Goal: Task Accomplishment & Management: Manage account settings

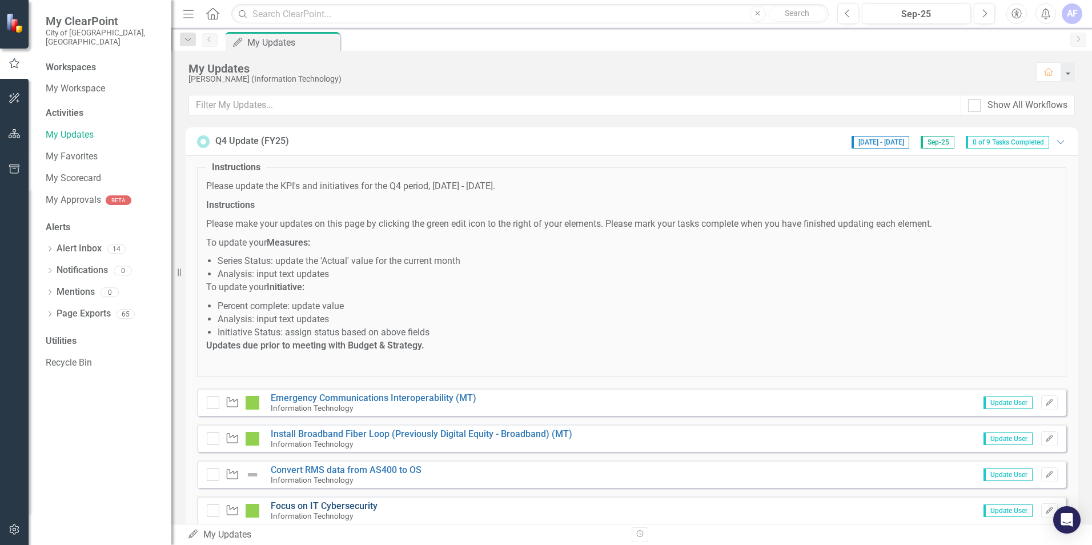
scroll to position [214, 0]
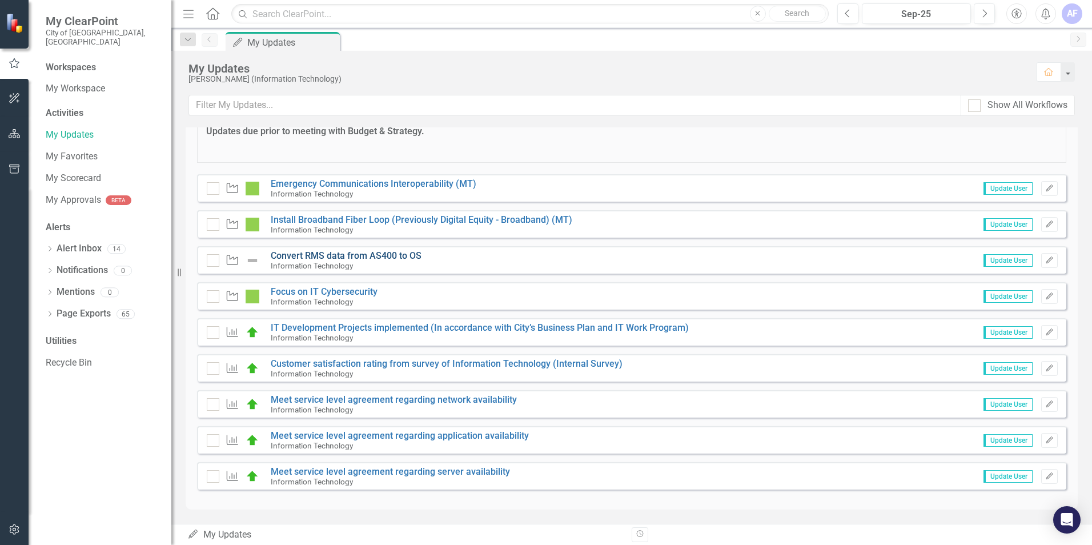
click at [344, 257] on link "Convert RMS data from AS400 to OS" at bounding box center [346, 255] width 151 height 11
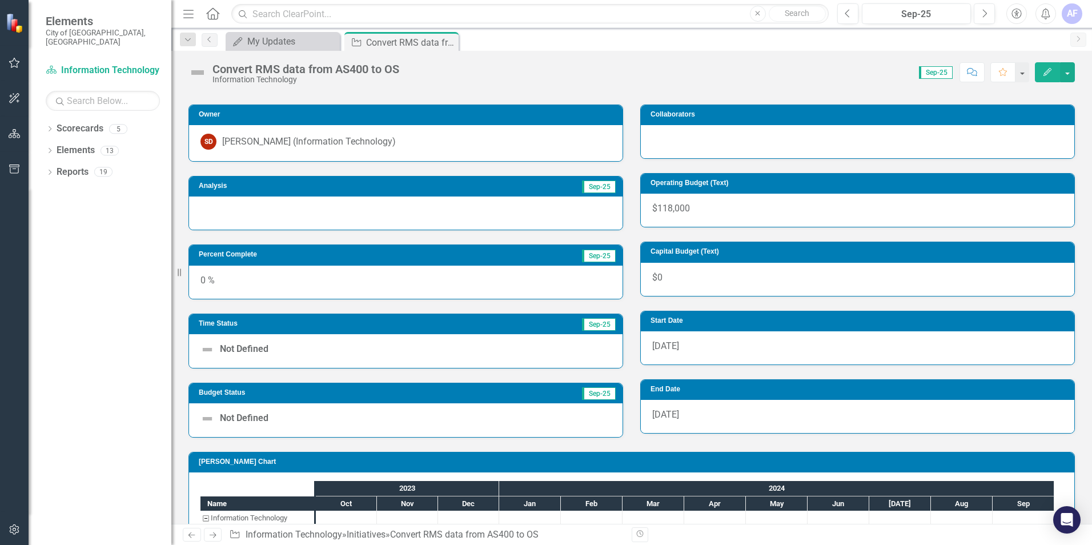
scroll to position [122, 0]
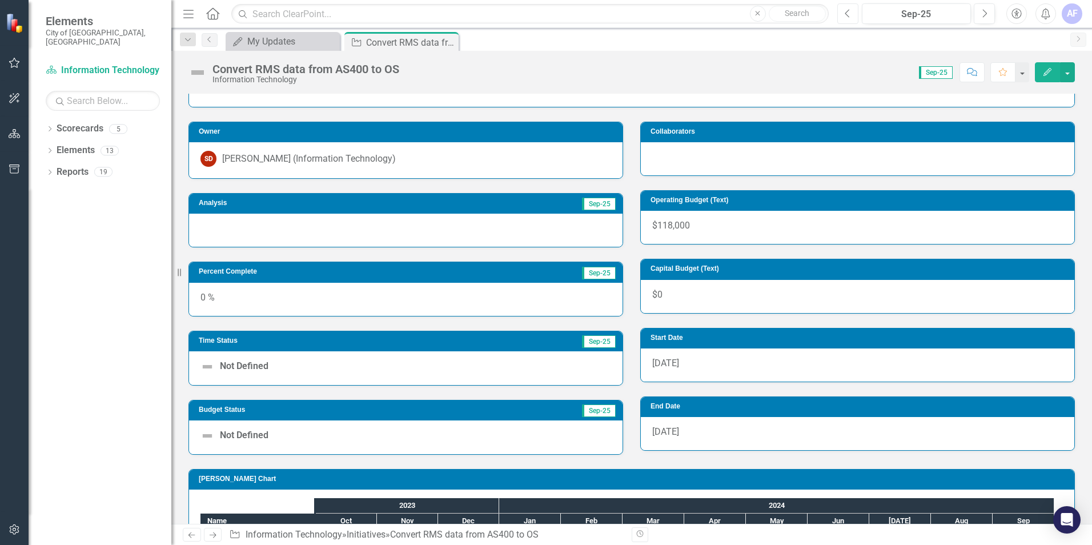
click at [849, 12] on icon "Previous" at bounding box center [848, 14] width 6 height 10
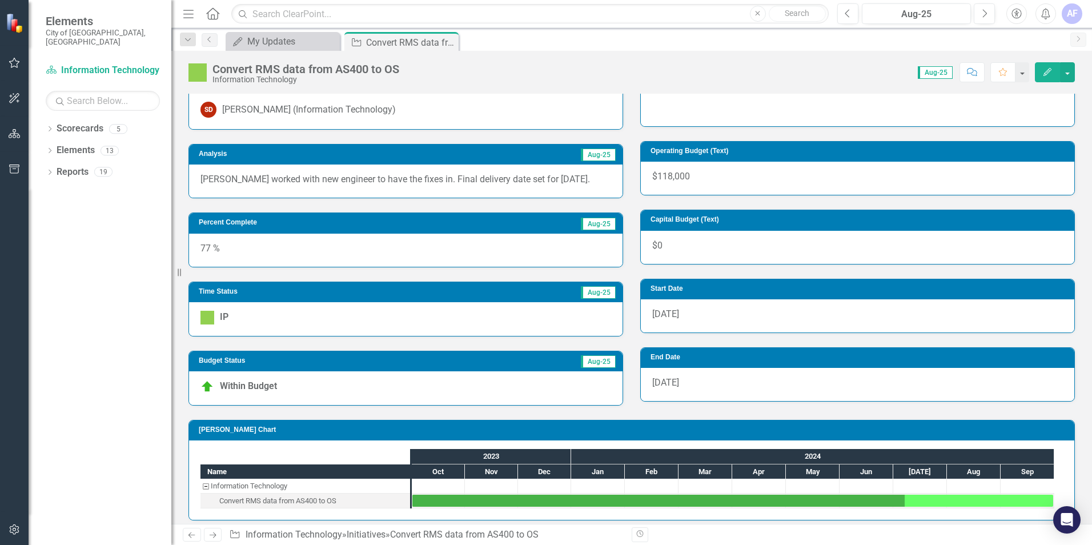
scroll to position [179, 0]
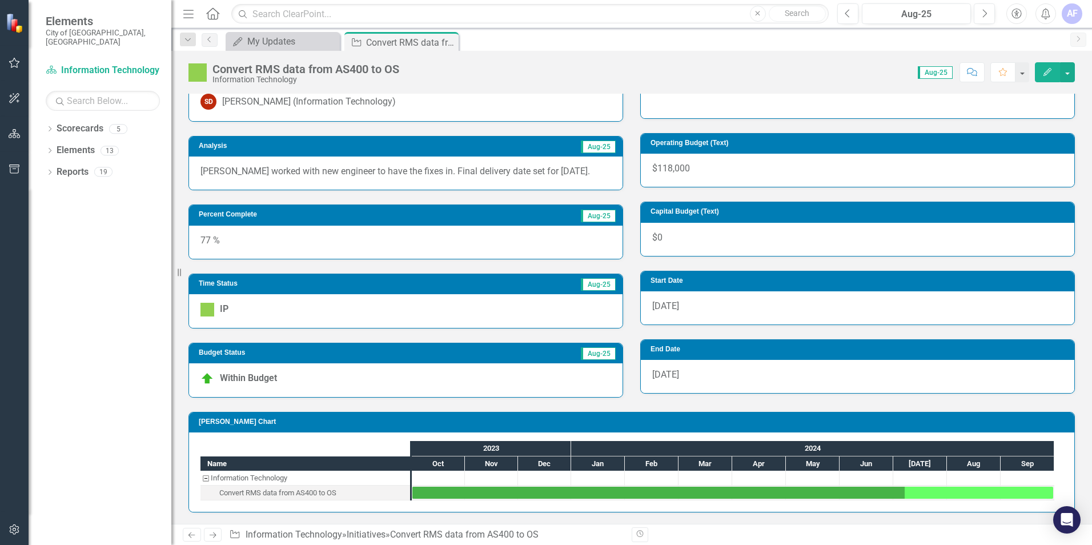
click at [182, 233] on div "Percent Complete Aug-25 77 %" at bounding box center [406, 224] width 452 height 69
click at [844, 77] on div "Score: 0.00 Aug-25 Completed Comment Favorite Edit" at bounding box center [740, 71] width 670 height 19
click at [984, 11] on icon "Next" at bounding box center [985, 14] width 6 height 10
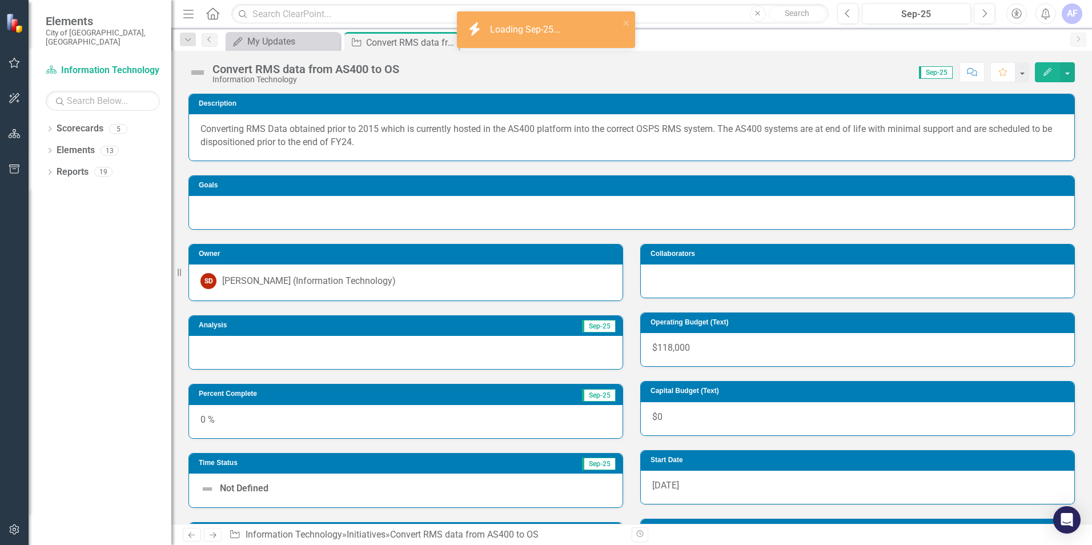
click at [303, 424] on div "0 %" at bounding box center [406, 421] width 434 height 33
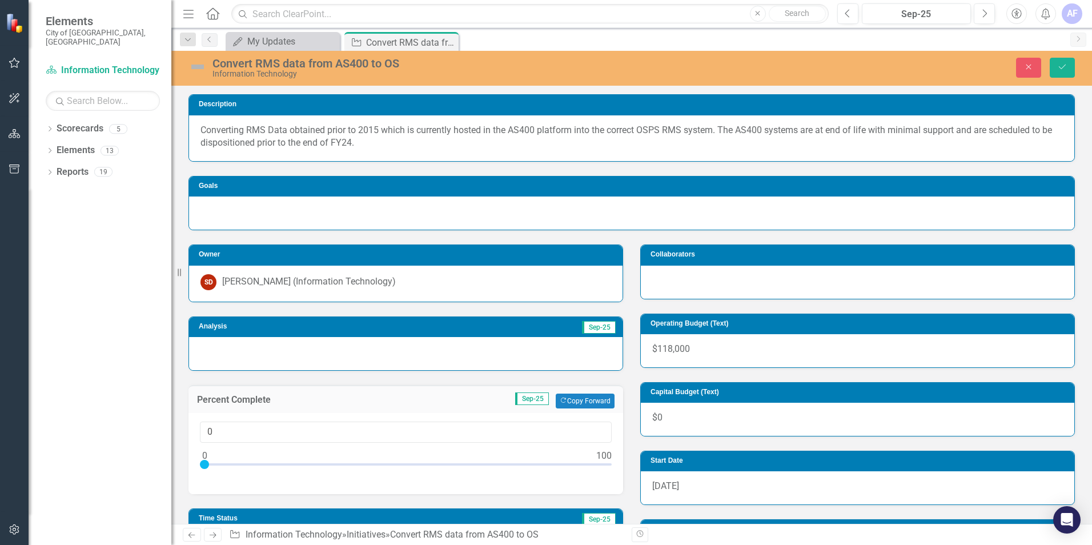
click at [297, 361] on div at bounding box center [406, 353] width 434 height 33
click at [297, 359] on div at bounding box center [406, 353] width 434 height 33
click at [301, 350] on div at bounding box center [406, 353] width 434 height 33
click at [580, 433] on input "0" at bounding box center [406, 432] width 412 height 21
drag, startPoint x: 218, startPoint y: 437, endPoint x: 160, endPoint y: 437, distance: 57.7
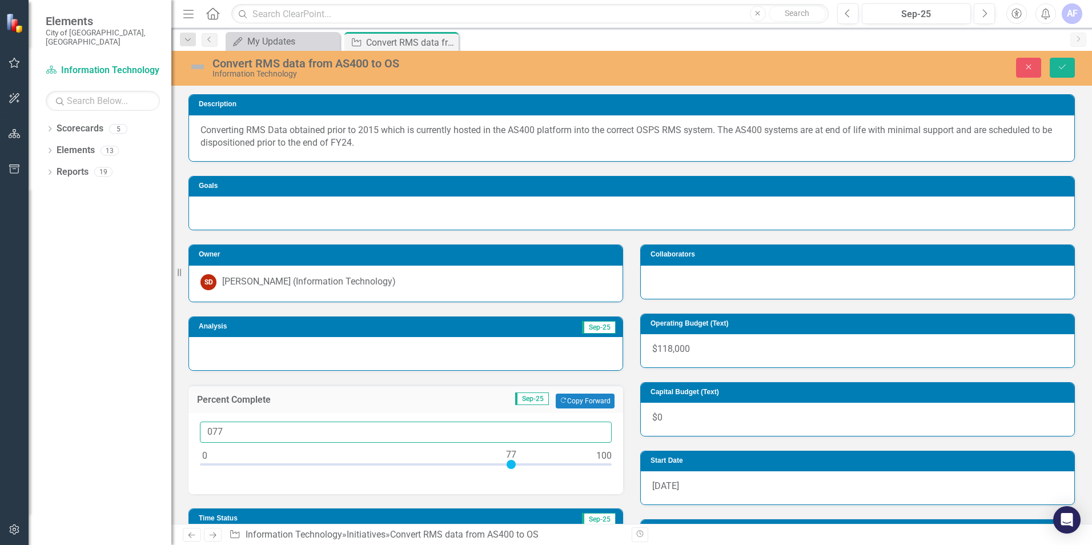
click at [160, 437] on div "Elements City of [GEOGRAPHIC_DATA], [GEOGRAPHIC_DATA] Scorecard Information Tec…" at bounding box center [546, 272] width 1092 height 545
type input "77"
click at [338, 352] on div at bounding box center [406, 353] width 434 height 33
click at [329, 354] on div at bounding box center [406, 353] width 434 height 33
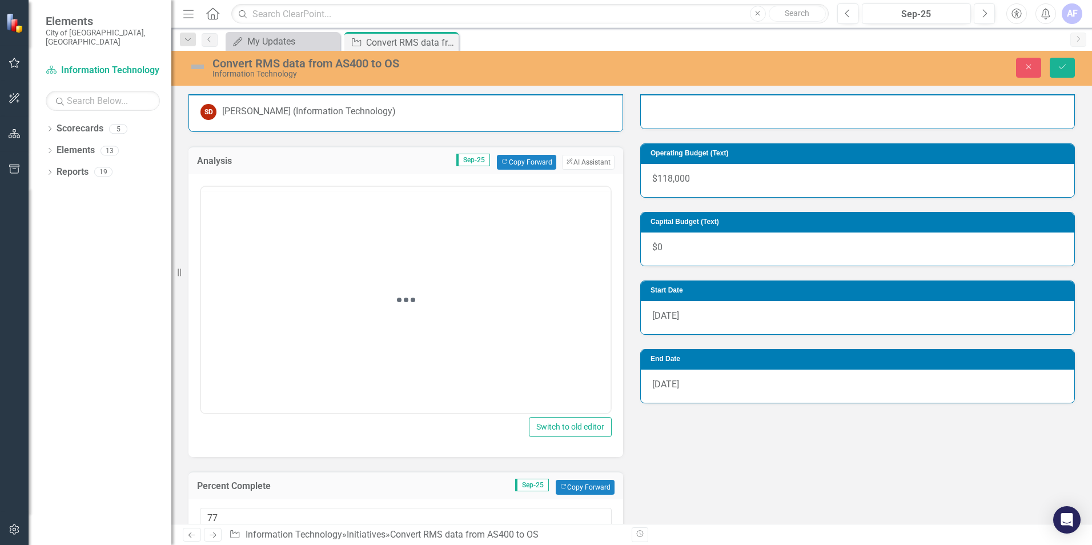
scroll to position [171, 0]
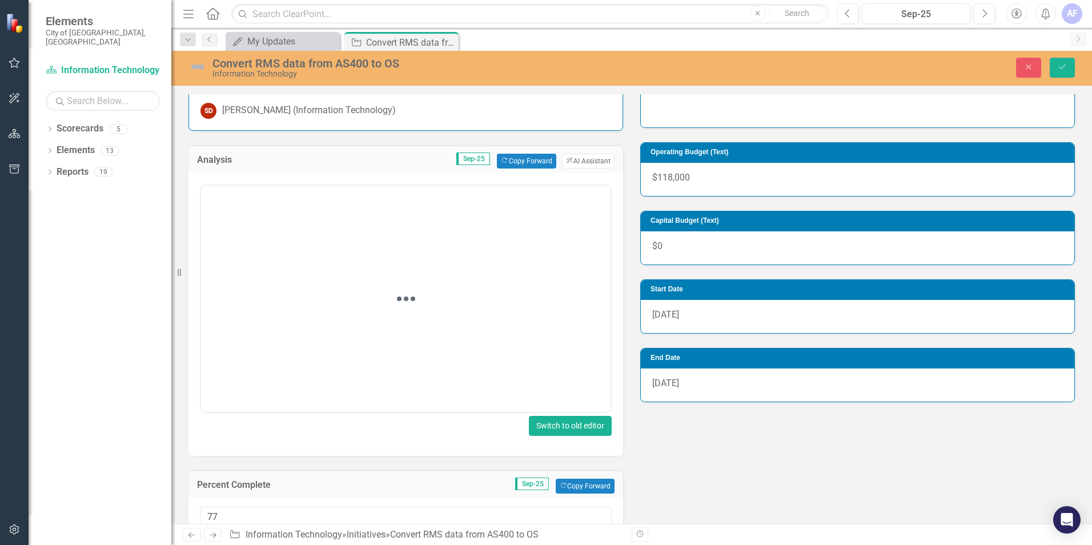
click at [547, 428] on button "Switch to old editor" at bounding box center [570, 426] width 83 height 20
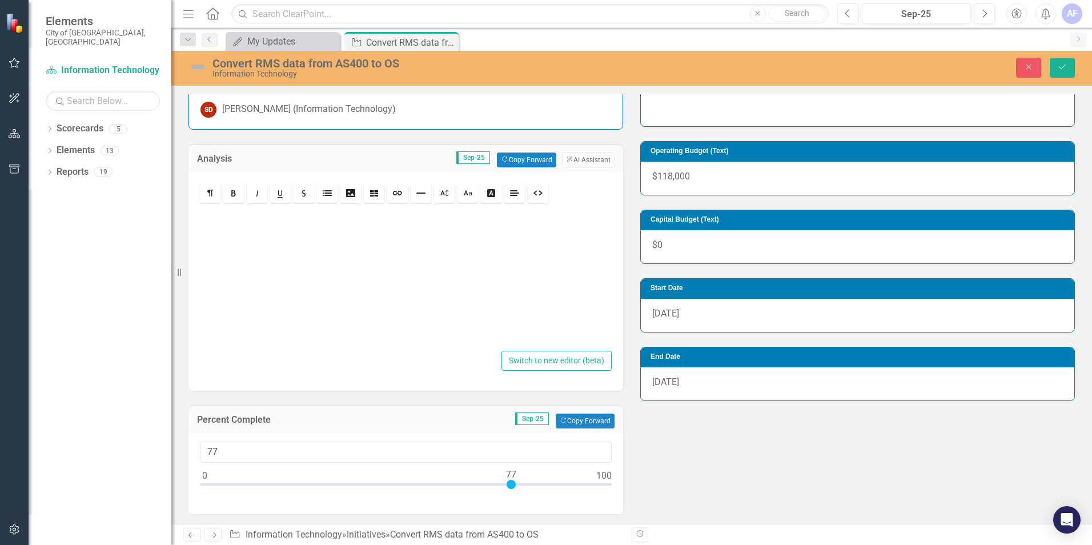
click at [279, 238] on div at bounding box center [406, 276] width 412 height 143
click at [209, 217] on p "Vendor responded back to review to of the findings will get with [PERSON_NAME] …" at bounding box center [406, 214] width 401 height 13
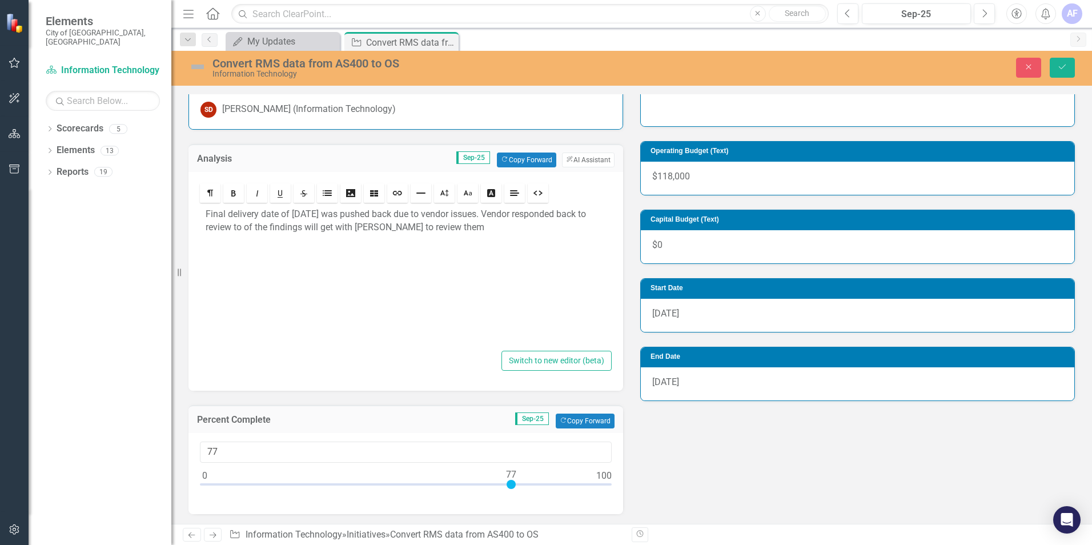
click at [506, 211] on p "Final d elivery date of [DATE] was pushed back due to vendor issues. Vendor res…" at bounding box center [406, 221] width 401 height 26
click at [497, 242] on div "Final d elivery date of [DATE] was pushed back due to vendor issues. They respo…" at bounding box center [406, 276] width 412 height 143
click at [716, 455] on div "Owner SD [PERSON_NAME] (Information Technology) Analysis Sep-25 Copy Forward Co…" at bounding box center [632, 355] width 904 height 595
click at [1063, 73] on button "Save" at bounding box center [1062, 68] width 25 height 20
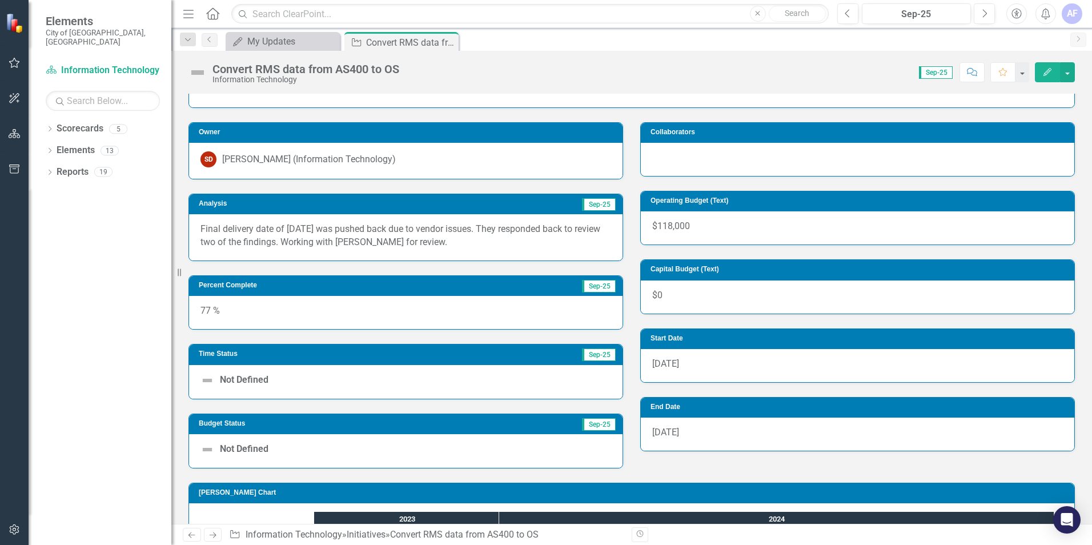
scroll to position [193, 0]
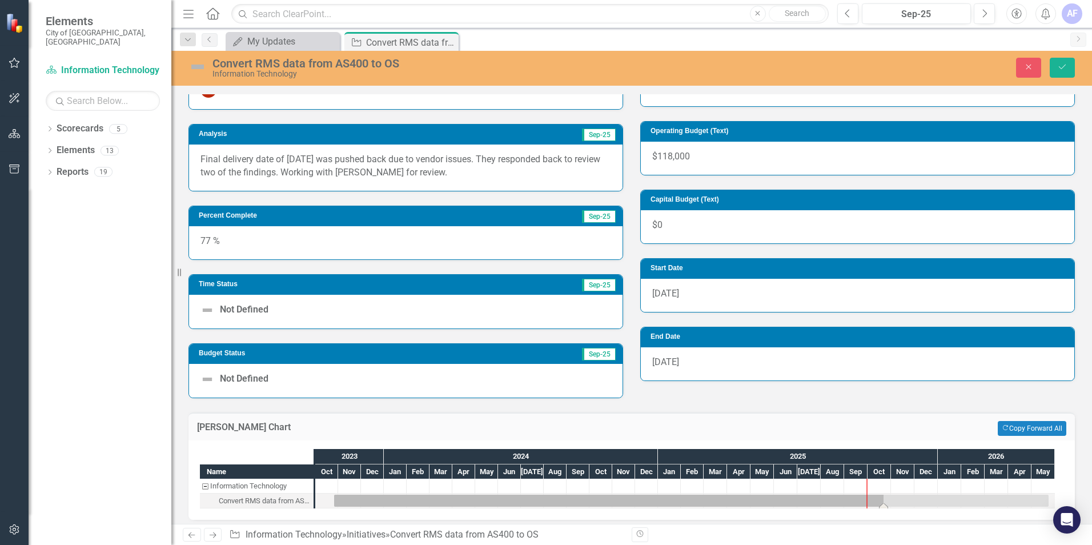
drag, startPoint x: 856, startPoint y: 498, endPoint x: 871, endPoint y: 498, distance: 14.3
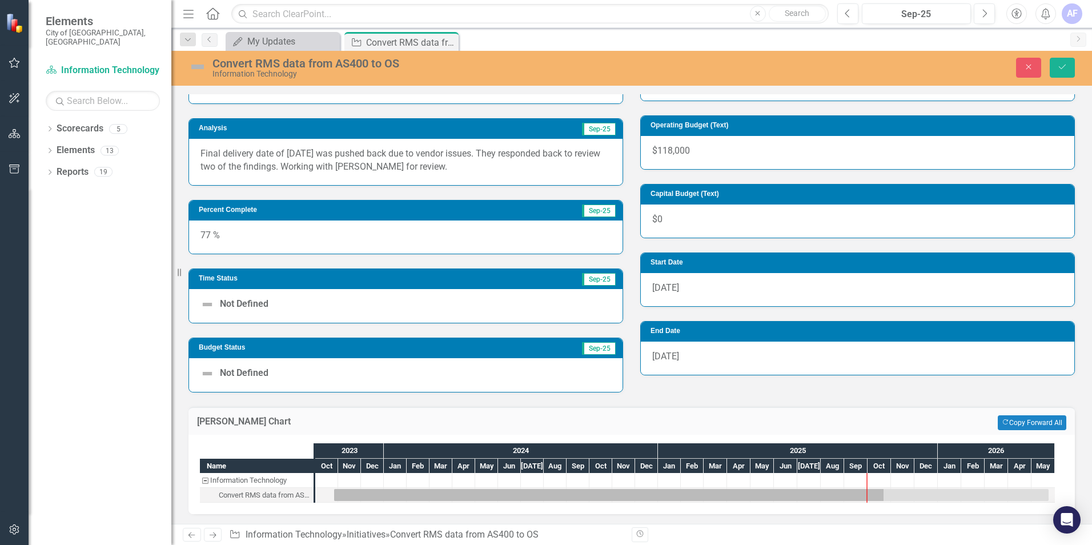
scroll to position [200, 0]
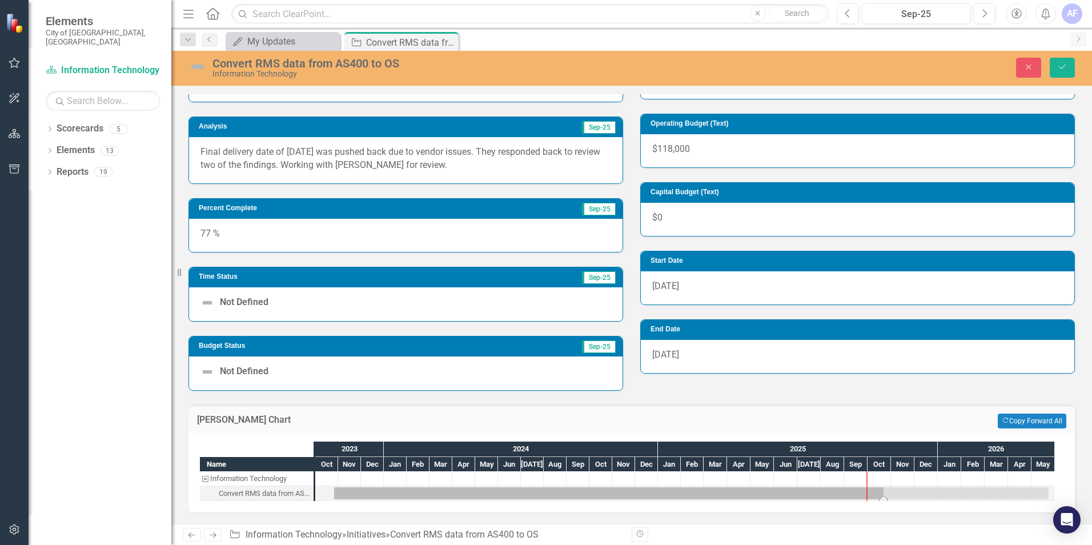
click at [870, 491] on div "Task: Start date: 2023-10-26 End date: 2026-05-23" at bounding box center [691, 493] width 715 height 12
click at [883, 462] on div "Oct" at bounding box center [879, 464] width 23 height 15
click at [879, 489] on div "Task: Start date: 2023-10-26 End date: 2026-05-23" at bounding box center [691, 493] width 715 height 12
click at [882, 459] on div "Oct" at bounding box center [879, 464] width 23 height 15
click at [855, 395] on div "[PERSON_NAME] Chart Copy Forward Copy Forward All Name Information Technology C…" at bounding box center [632, 452] width 904 height 122
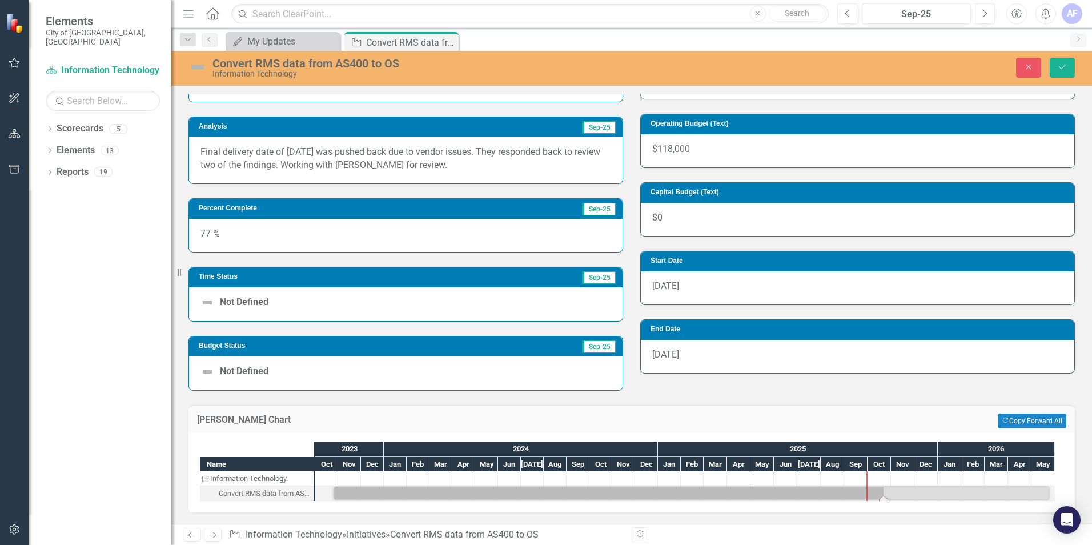
click at [350, 187] on div "Percent Complete Sep-25 77 %" at bounding box center [406, 218] width 452 height 69
click at [1032, 60] on button "Close" at bounding box center [1028, 68] width 25 height 20
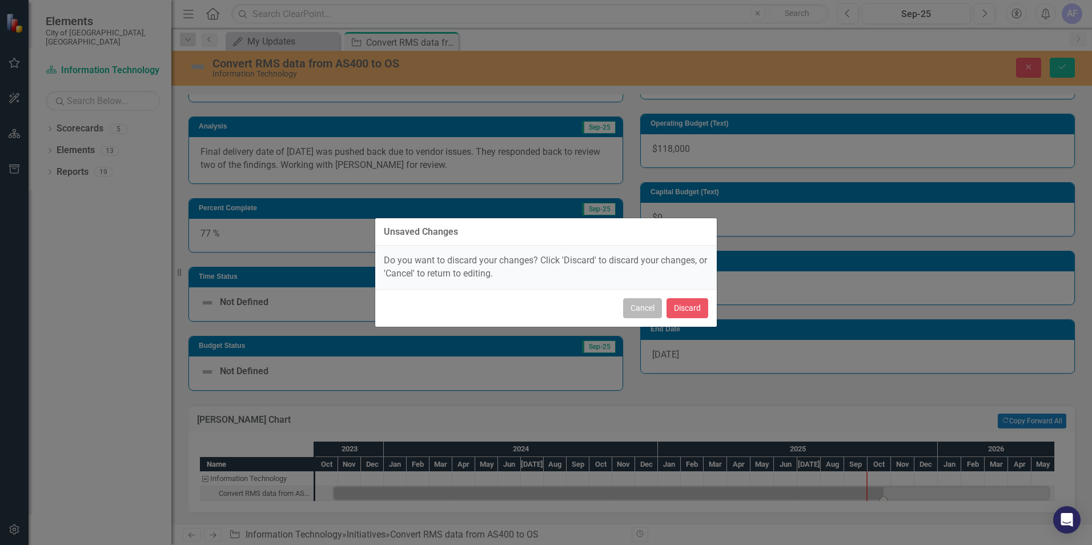
click at [643, 313] on button "Cancel" at bounding box center [642, 308] width 39 height 20
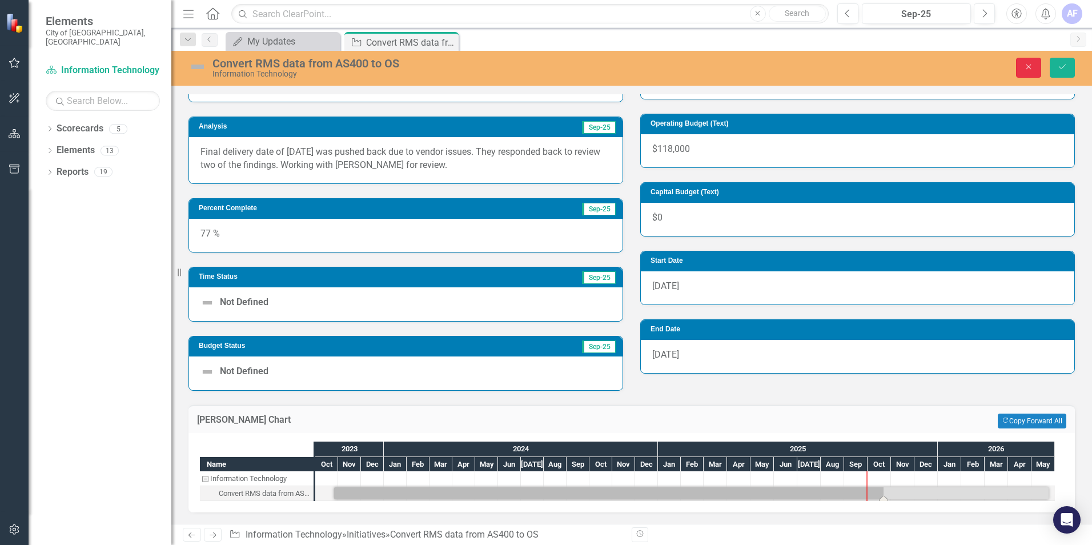
click at [1034, 70] on icon "Close" at bounding box center [1029, 67] width 10 height 8
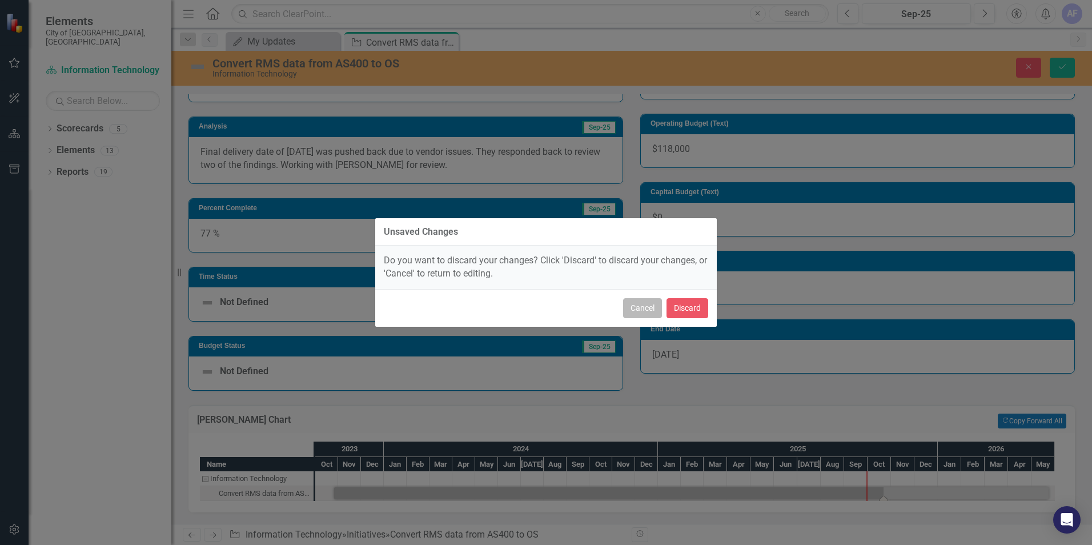
click at [638, 303] on button "Cancel" at bounding box center [642, 308] width 39 height 20
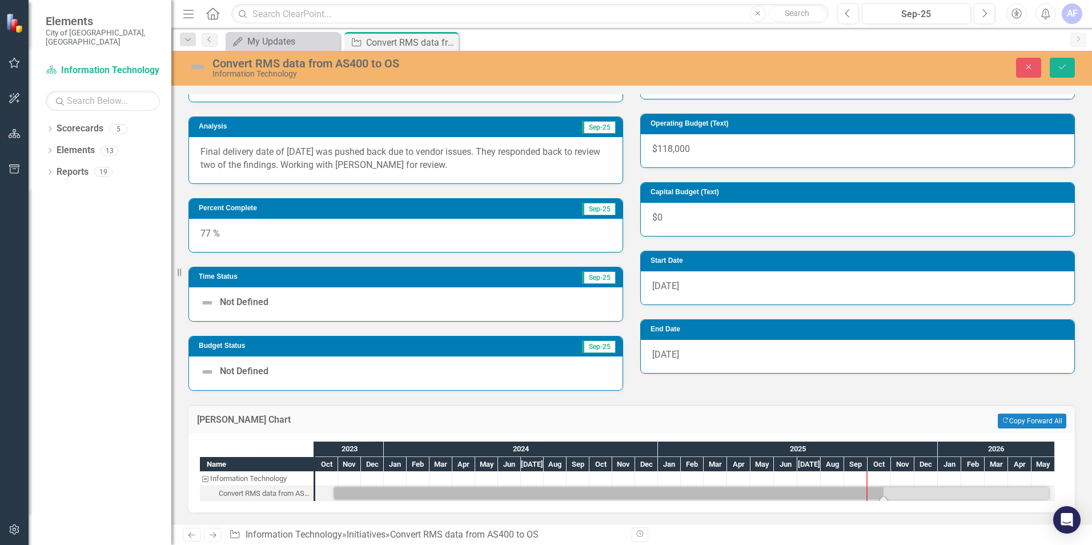
drag, startPoint x: 440, startPoint y: 165, endPoint x: 273, endPoint y: 158, distance: 167.0
click at [273, 158] on p "Final delivery date of [DATE] was pushed back due to vendor issues. They respon…" at bounding box center [406, 159] width 411 height 26
click at [339, 157] on p "Final delivery date of [DATE] was pushed back due to vendor issues. They respon…" at bounding box center [406, 159] width 411 height 26
click at [632, 218] on div "Capital Budget (Text) $0" at bounding box center [858, 202] width 452 height 69
click at [1036, 68] on button "Close" at bounding box center [1028, 68] width 25 height 20
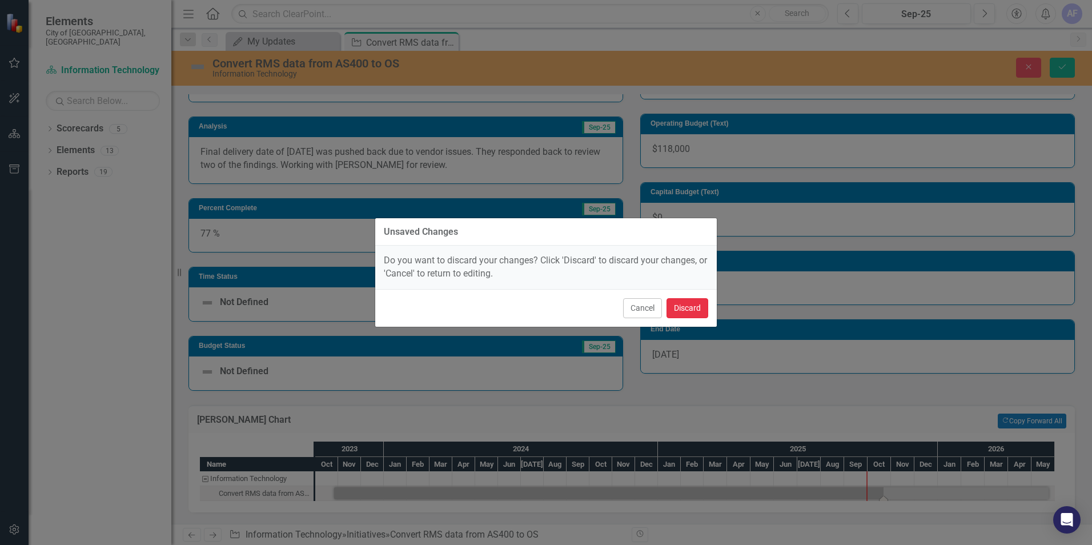
click at [695, 305] on button "Discard" at bounding box center [688, 308] width 42 height 20
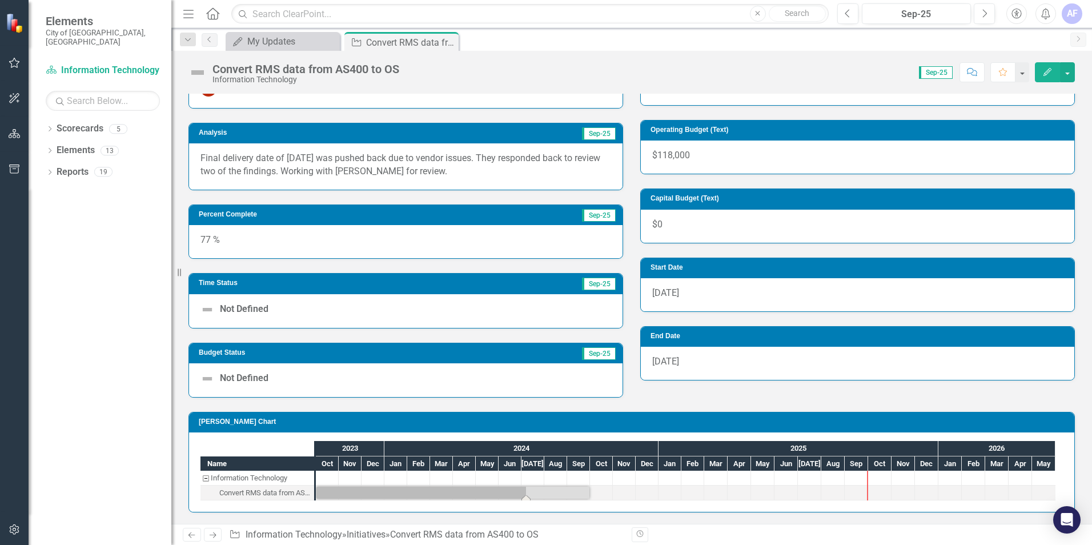
scroll to position [193, 0]
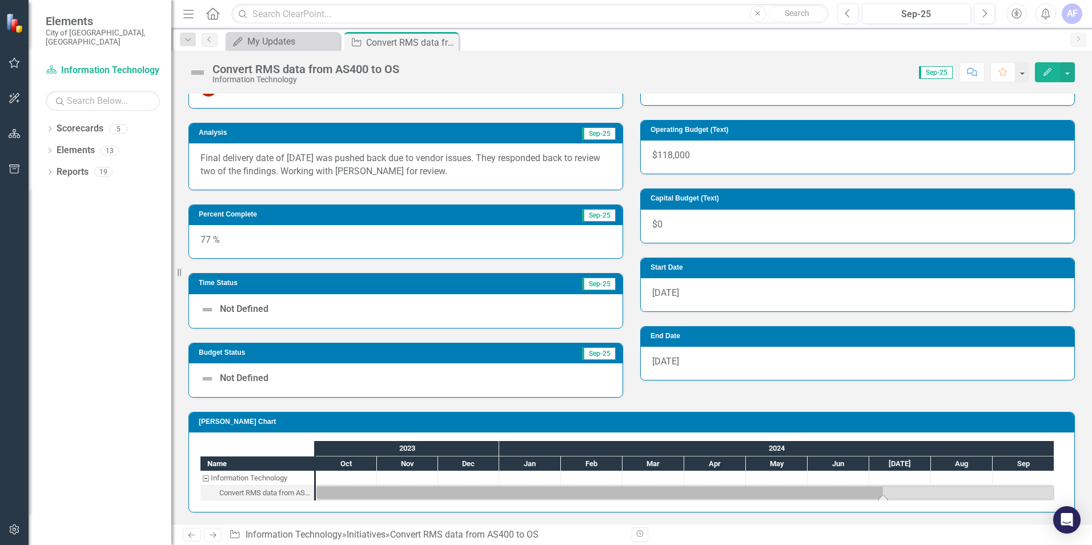
click at [622, 320] on div "Time Status Sep-25 Not Defined" at bounding box center [406, 293] width 452 height 69
click at [53, 127] on icon "Dropdown" at bounding box center [50, 130] width 8 height 6
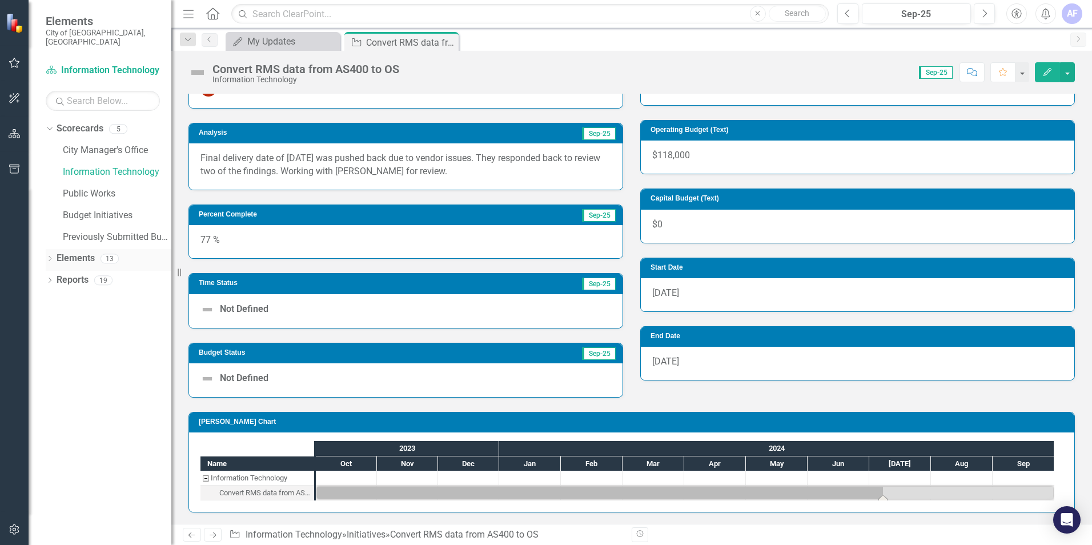
click at [47, 257] on icon "Dropdown" at bounding box center [50, 260] width 8 height 6
click at [58, 322] on icon "Dropdown" at bounding box center [55, 325] width 8 height 6
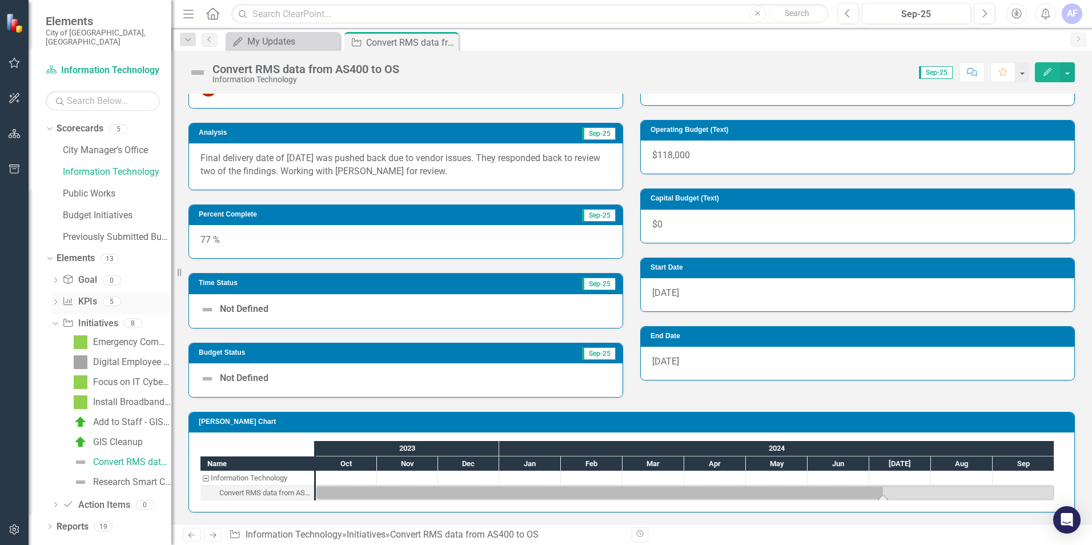
click at [56, 299] on icon at bounding box center [55, 301] width 3 height 5
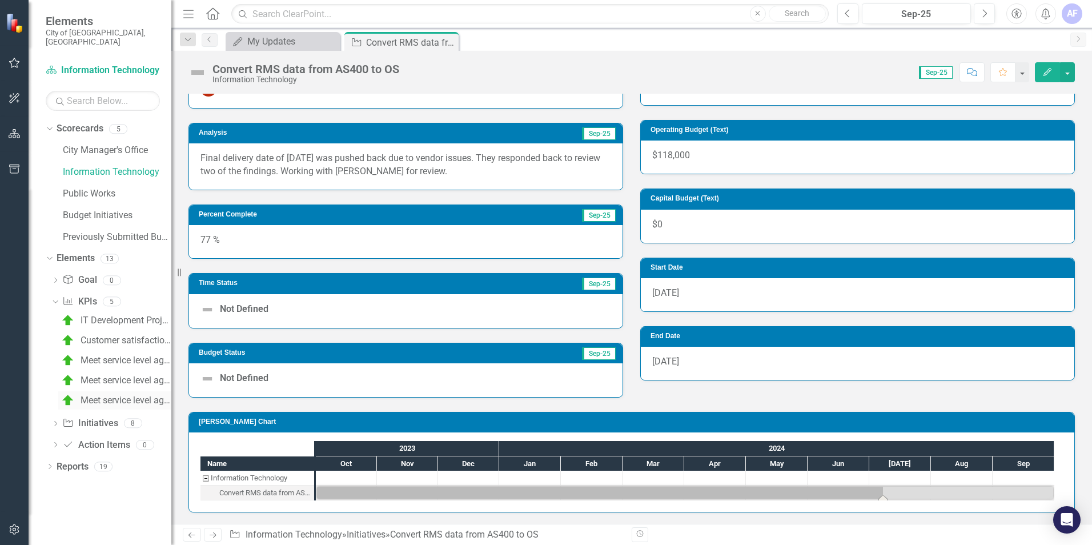
click at [107, 395] on div "Meet service level agreement regarding server availability" at bounding box center [126, 400] width 91 height 10
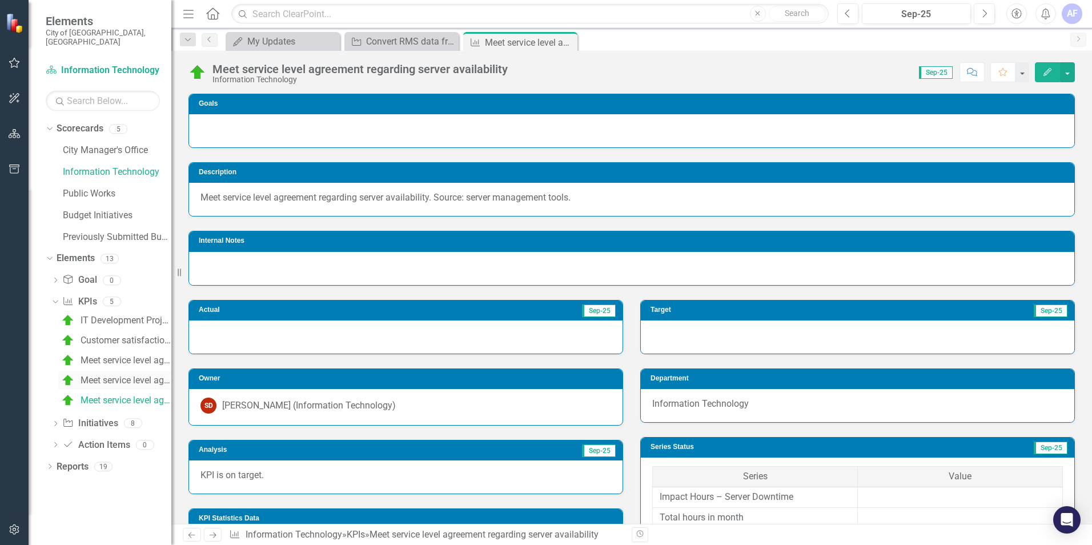
click at [109, 375] on div "Meet service level agreement regarding application availability" at bounding box center [126, 380] width 91 height 10
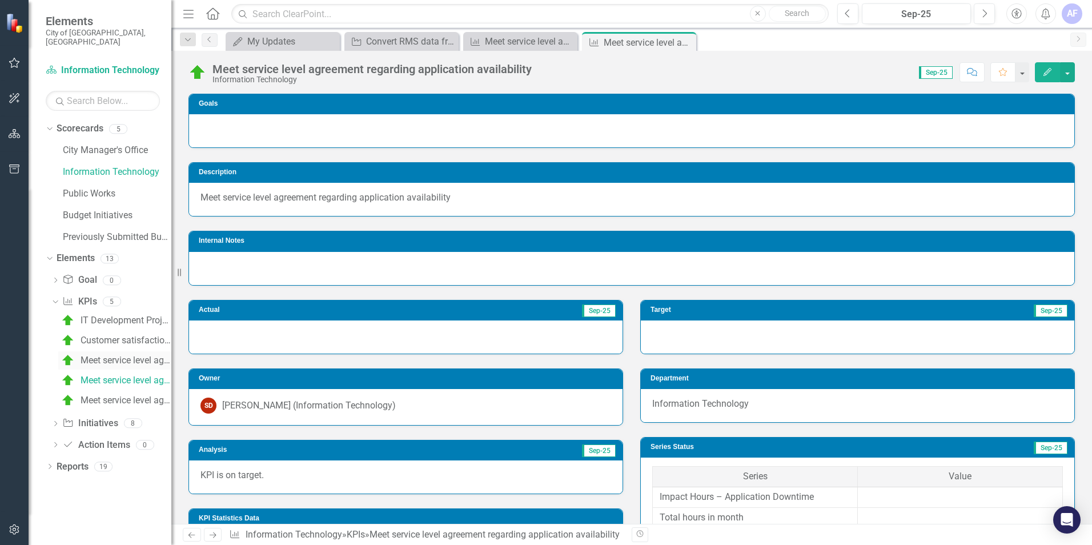
click at [109, 355] on div "Meet service level agreement regarding network availability" at bounding box center [126, 360] width 91 height 10
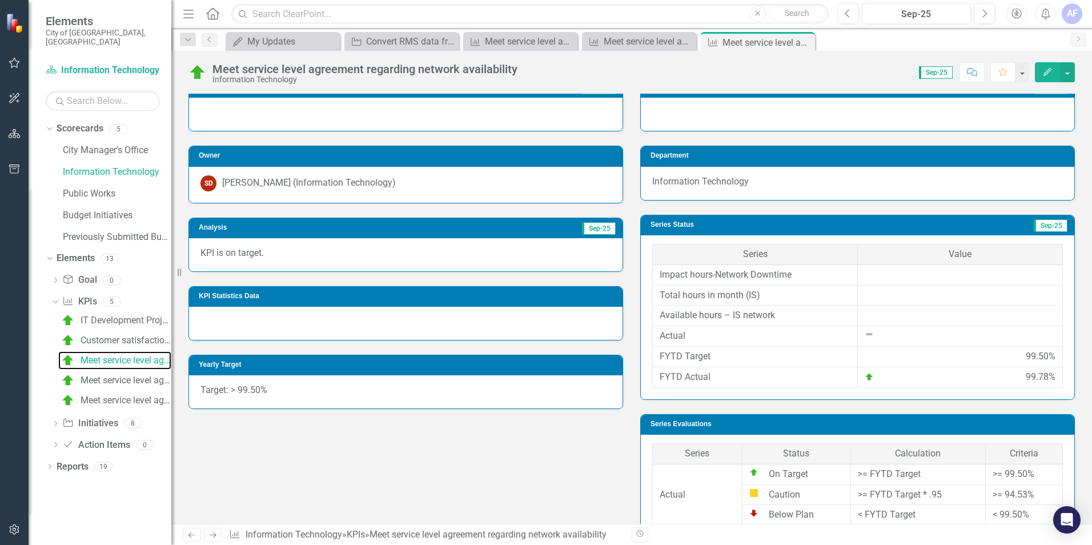
scroll to position [229, 0]
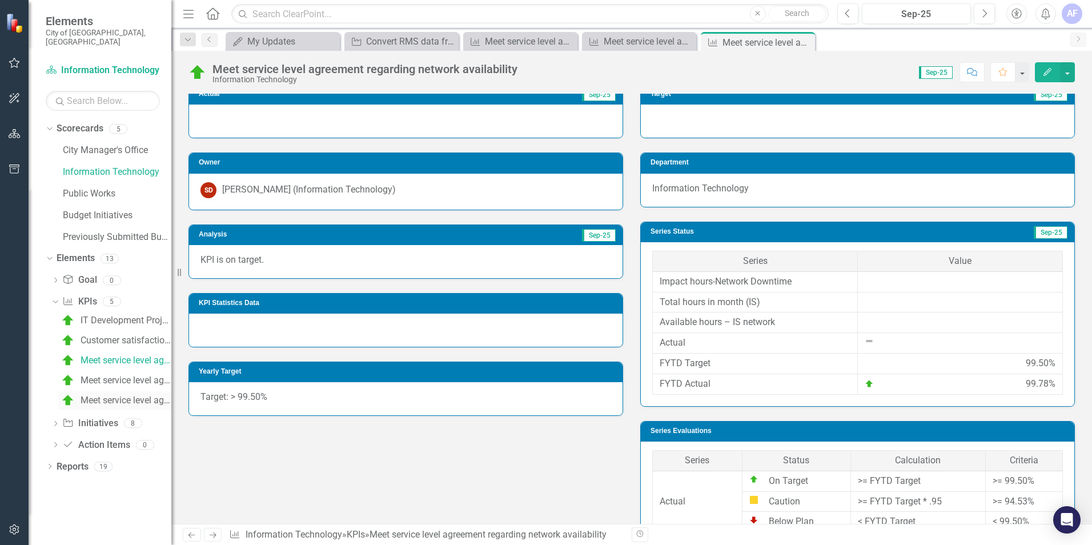
click at [116, 395] on div "Meet service level agreement regarding server availability" at bounding box center [126, 400] width 91 height 10
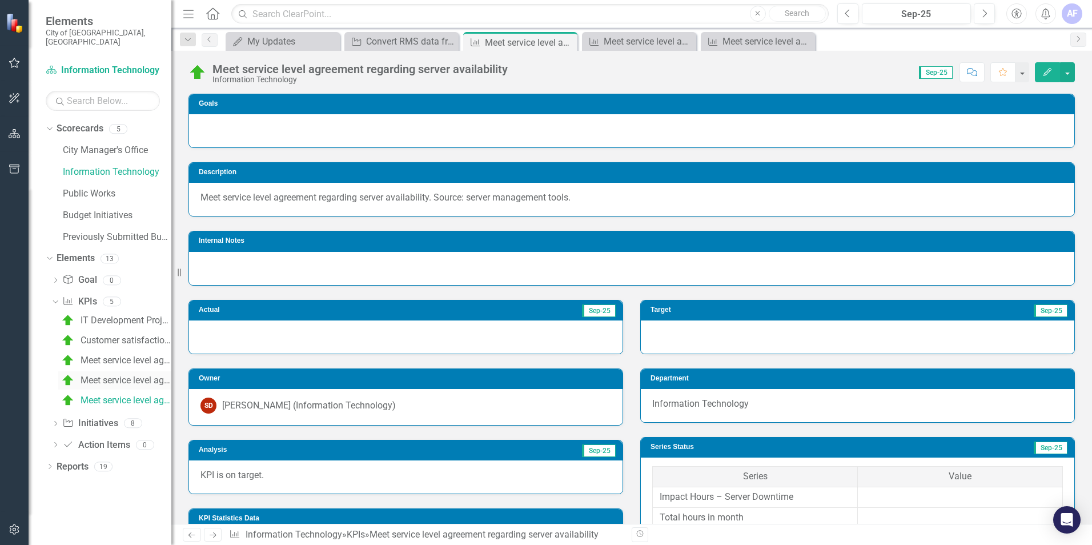
click at [114, 375] on div "Meet service level agreement regarding application availability" at bounding box center [126, 380] width 91 height 10
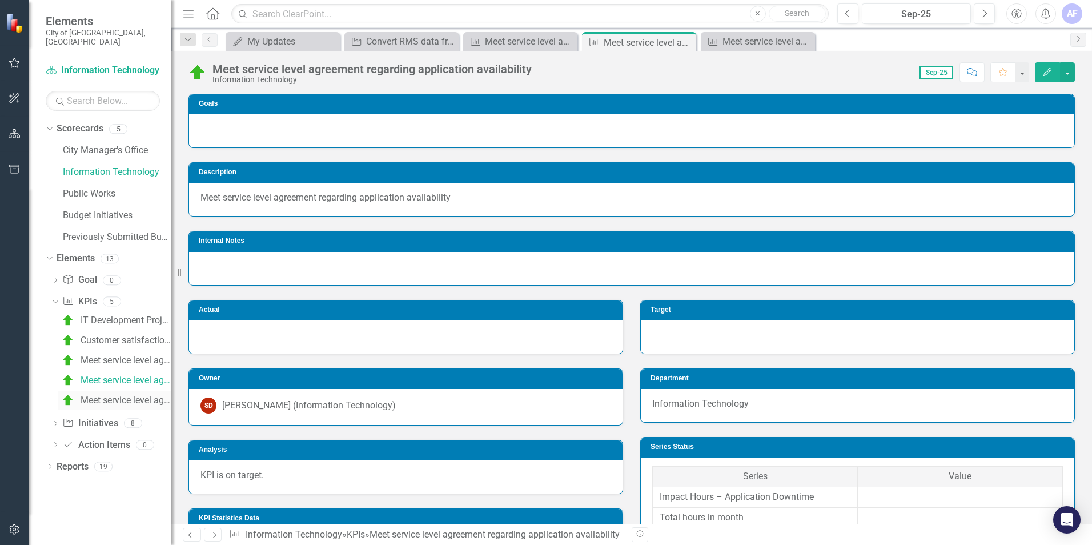
click at [118, 395] on div "Meet service level agreement regarding server availability" at bounding box center [126, 400] width 91 height 10
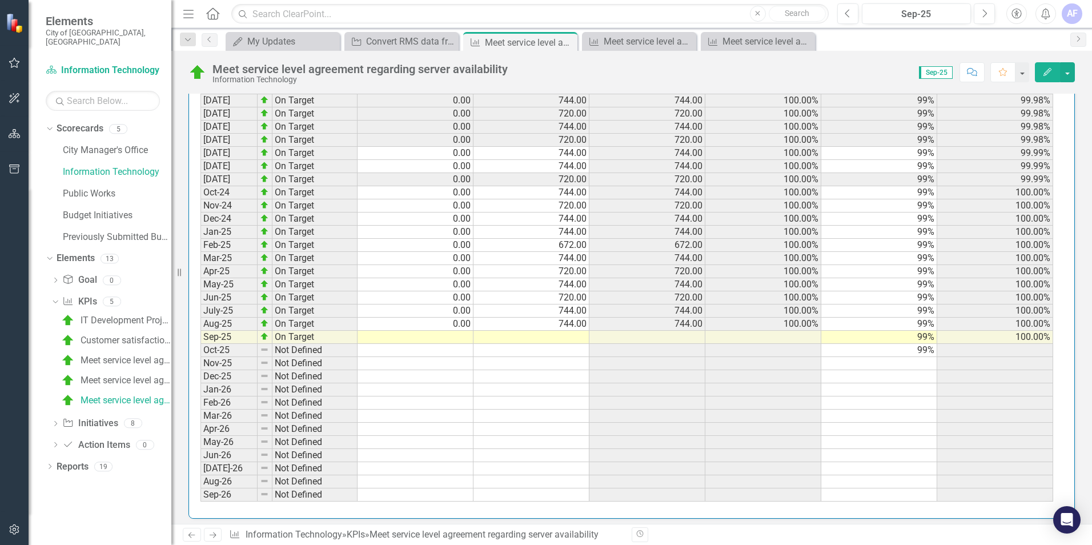
scroll to position [1251, 0]
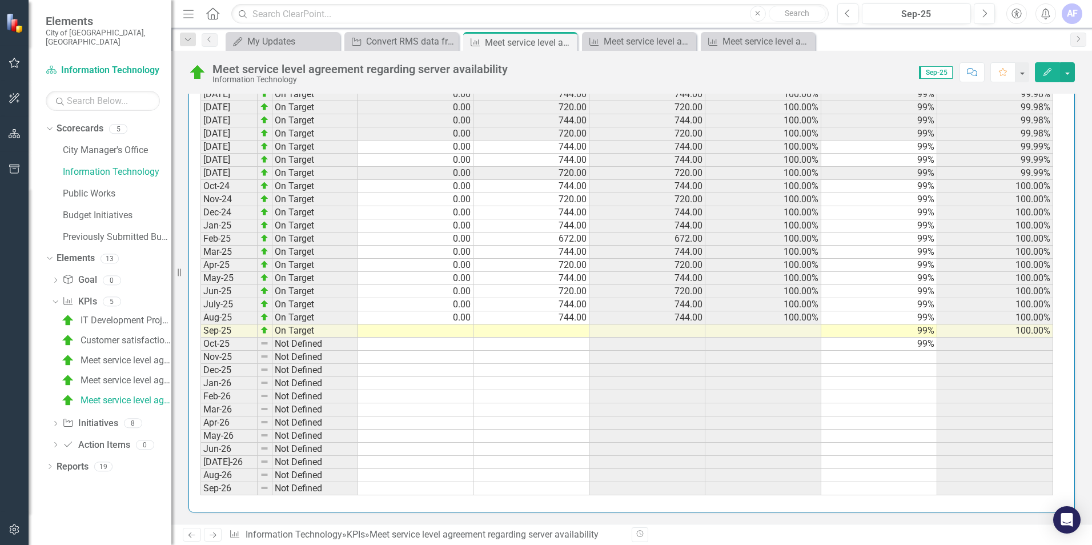
click at [458, 330] on td at bounding box center [416, 331] width 116 height 13
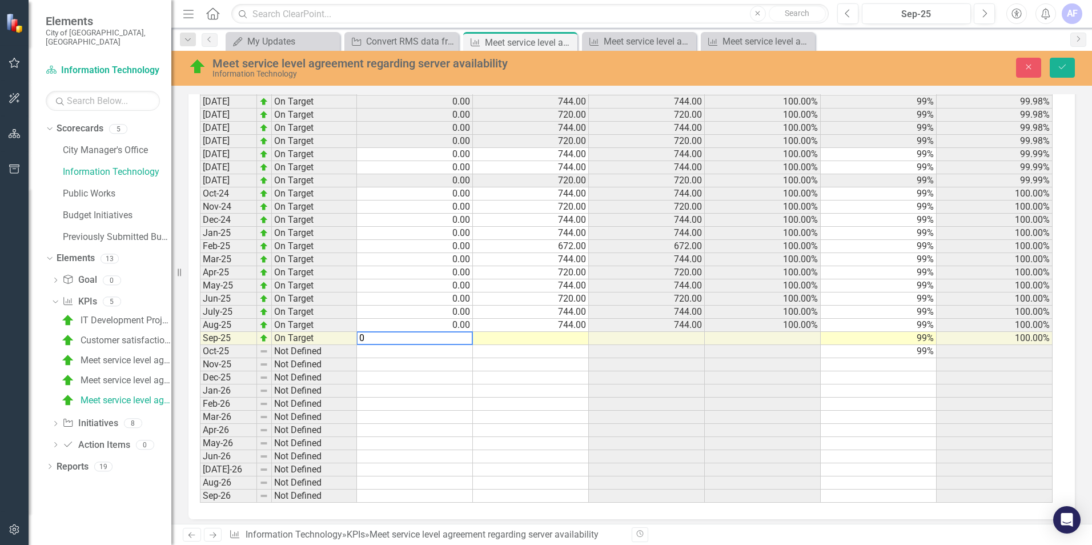
scroll to position [1258, 0]
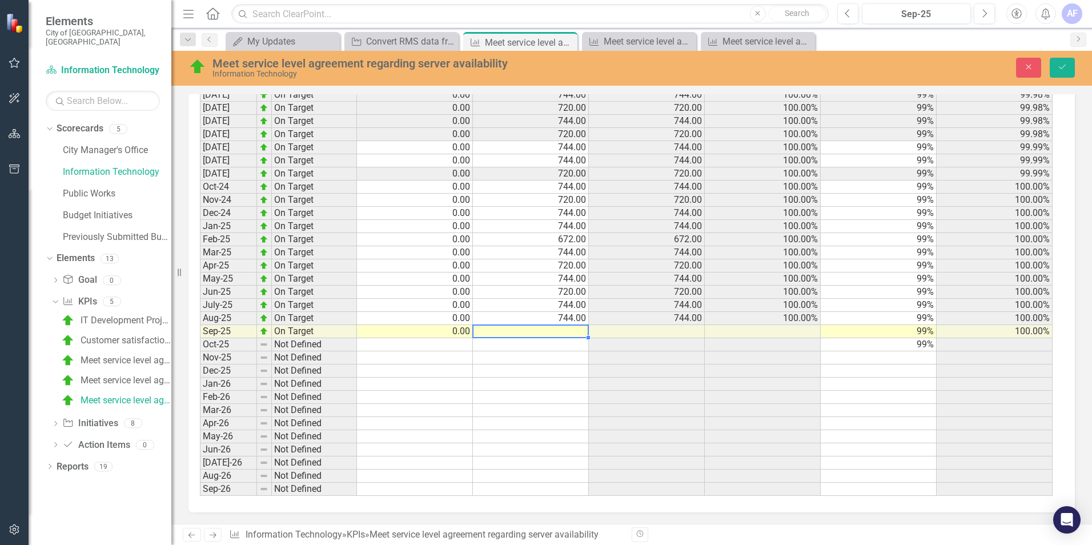
click at [523, 331] on td at bounding box center [531, 331] width 116 height 13
click at [562, 334] on td at bounding box center [531, 331] width 116 height 13
type textarea "720"
click at [638, 333] on td at bounding box center [647, 331] width 116 height 13
click at [1063, 72] on button "Save" at bounding box center [1062, 68] width 25 height 20
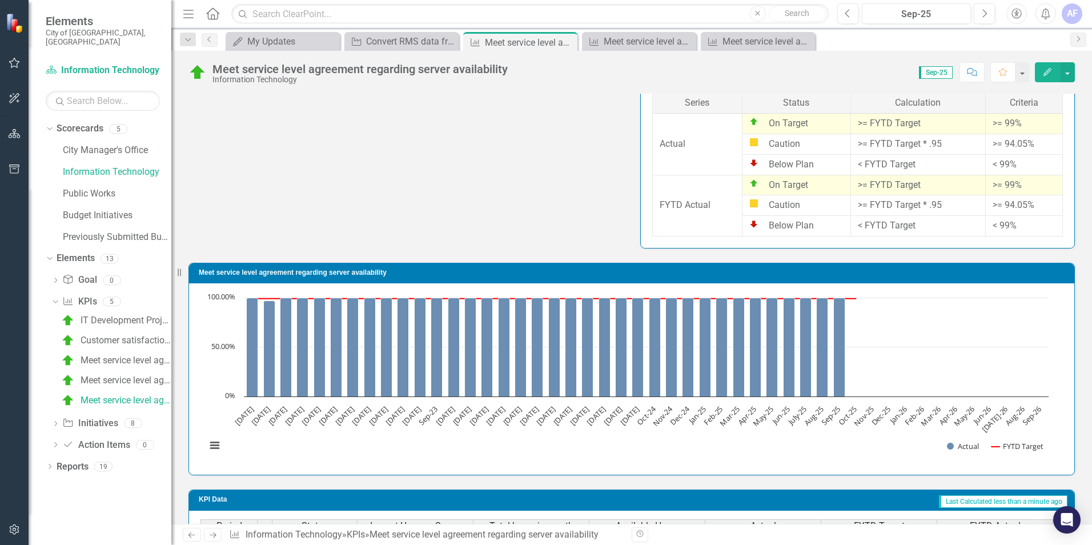
scroll to position [566, 0]
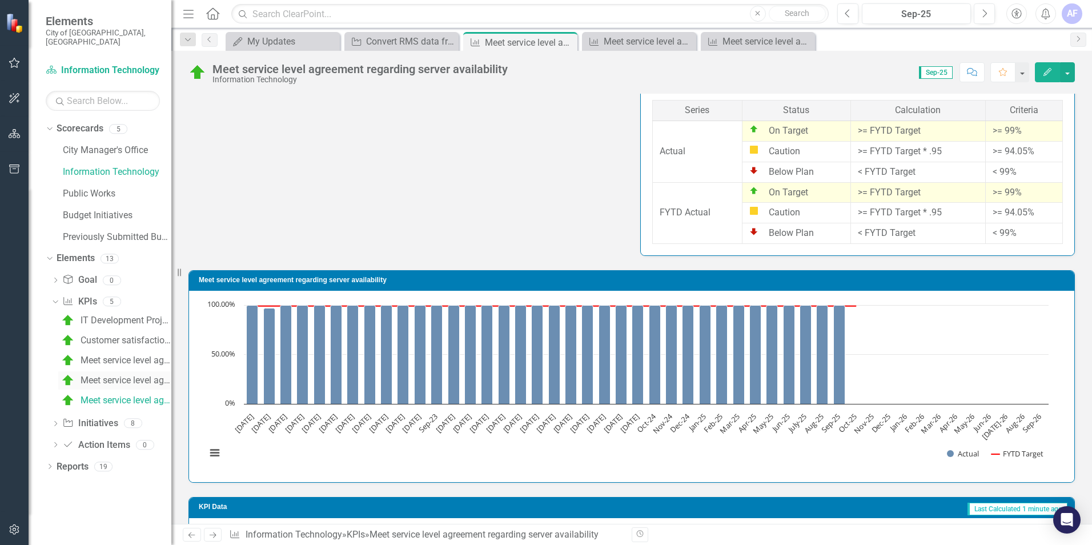
click at [125, 375] on div "Meet service level agreement regarding application availability" at bounding box center [126, 380] width 91 height 10
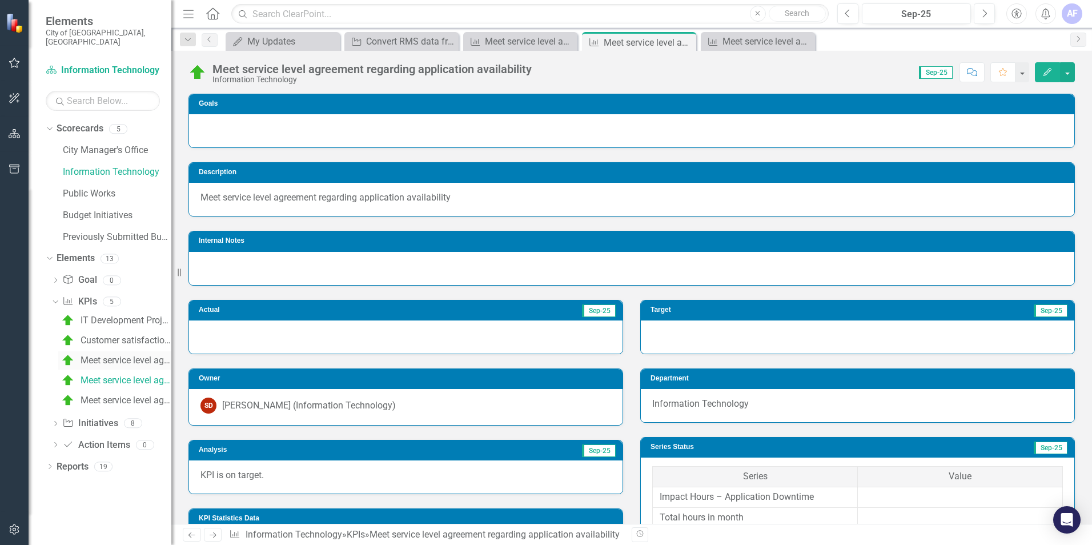
click at [125, 355] on div "Meet service level agreement regarding network availability" at bounding box center [126, 360] width 91 height 10
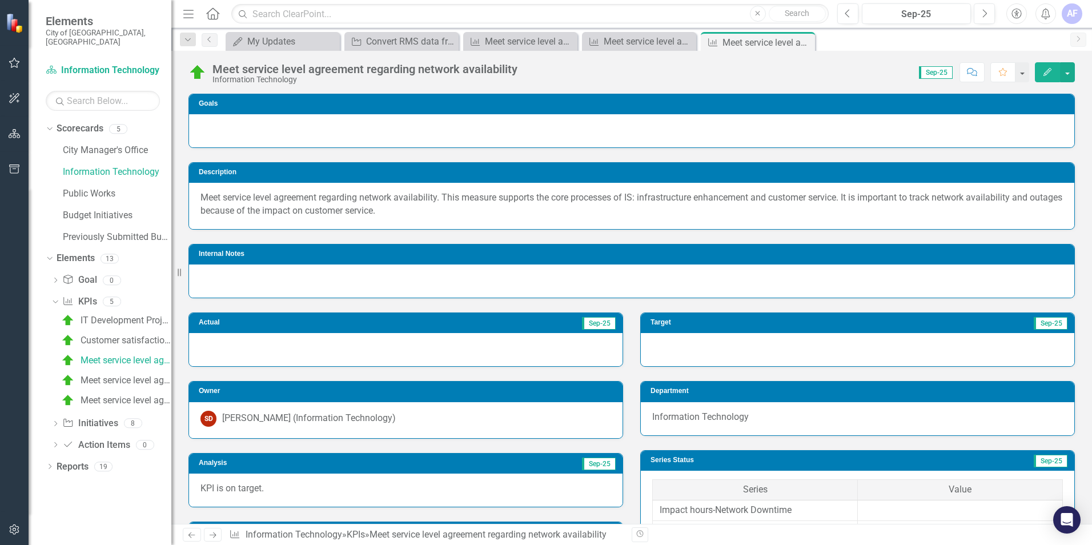
click at [306, 351] on div at bounding box center [406, 349] width 434 height 33
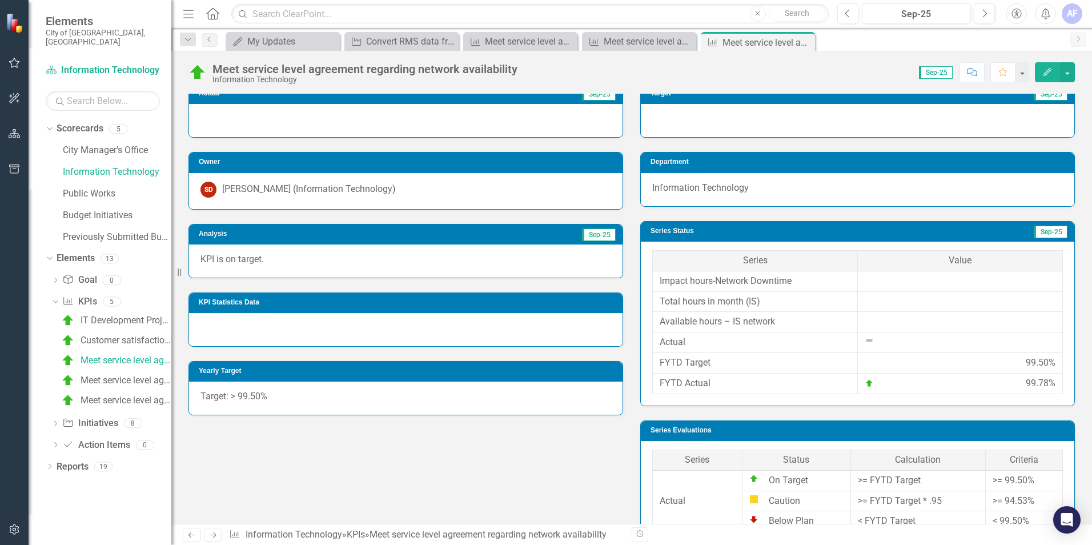
scroll to position [235, 0]
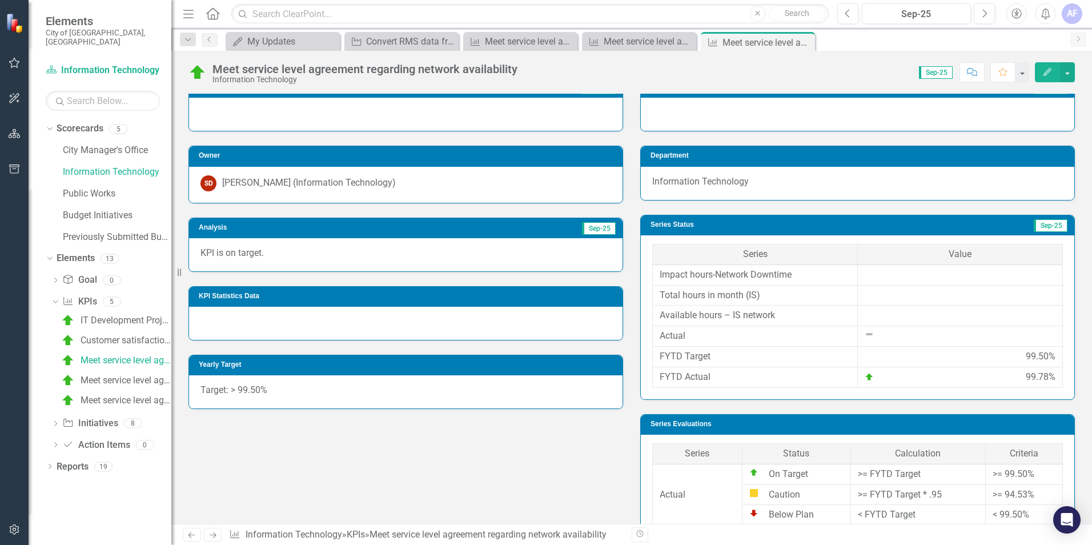
click at [401, 258] on p "KPI is on target." at bounding box center [406, 253] width 411 height 13
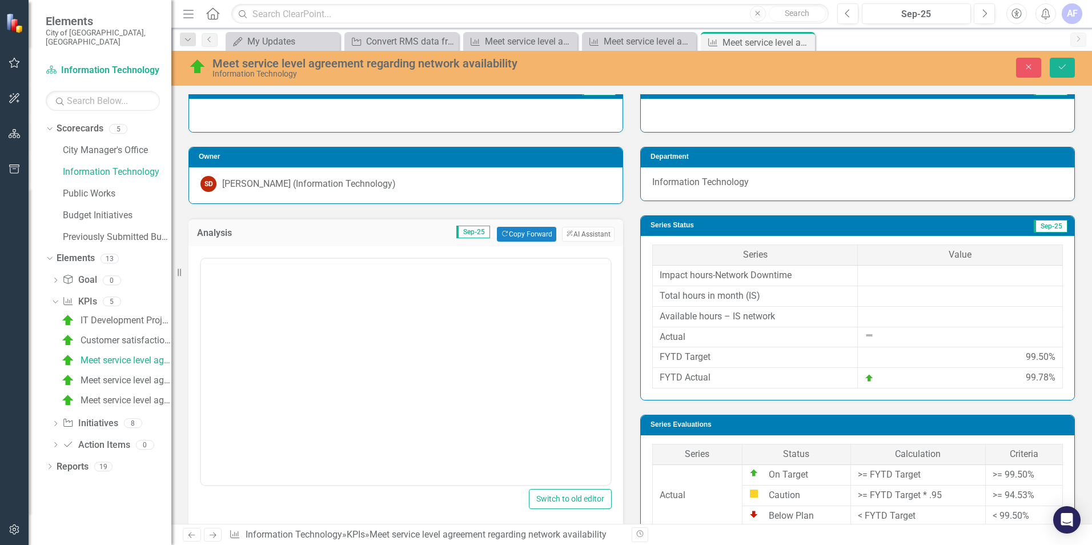
scroll to position [0, 0]
click at [235, 289] on div "Loading..." at bounding box center [406, 372] width 410 height 226
click at [301, 290] on div "Loading..." at bounding box center [406, 372] width 410 height 226
click at [303, 282] on div "Loading..." at bounding box center [406, 372] width 410 height 226
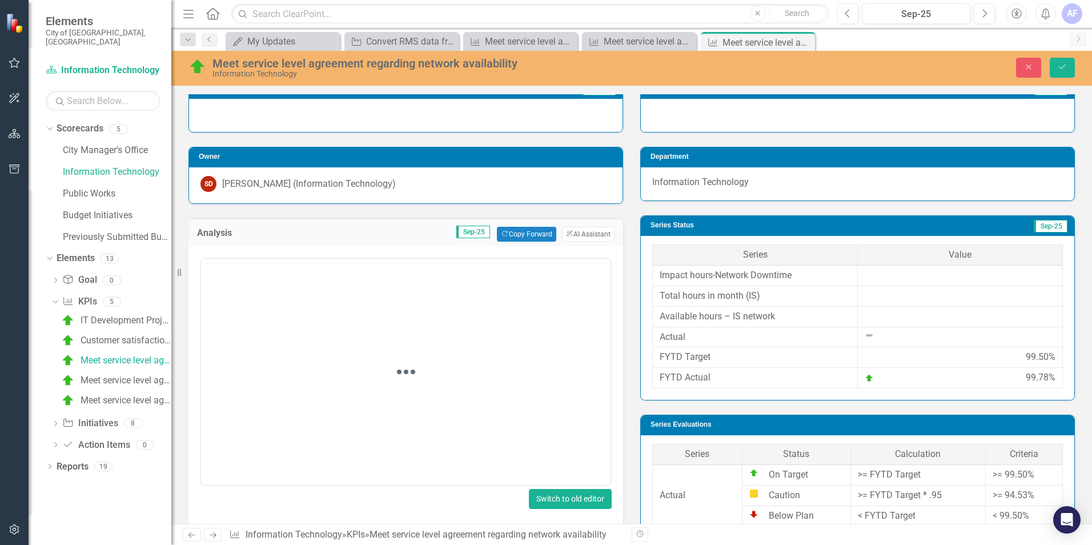
click at [572, 506] on button "Switch to old editor" at bounding box center [570, 499] width 83 height 20
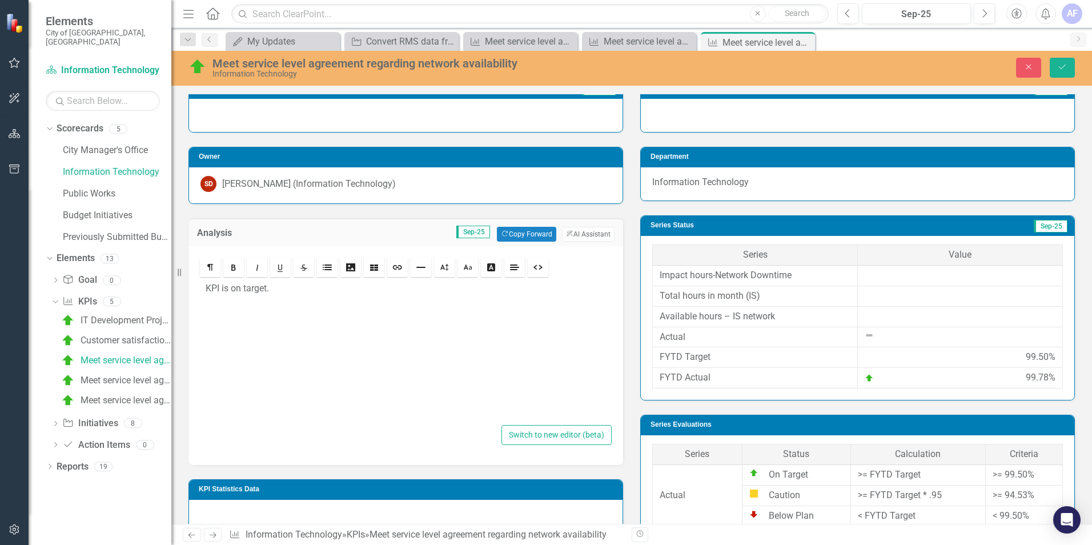
drag, startPoint x: 285, startPoint y: 294, endPoint x: 203, endPoint y: 293, distance: 82.3
click at [203, 293] on div "KPI is on target." at bounding box center [406, 350] width 412 height 143
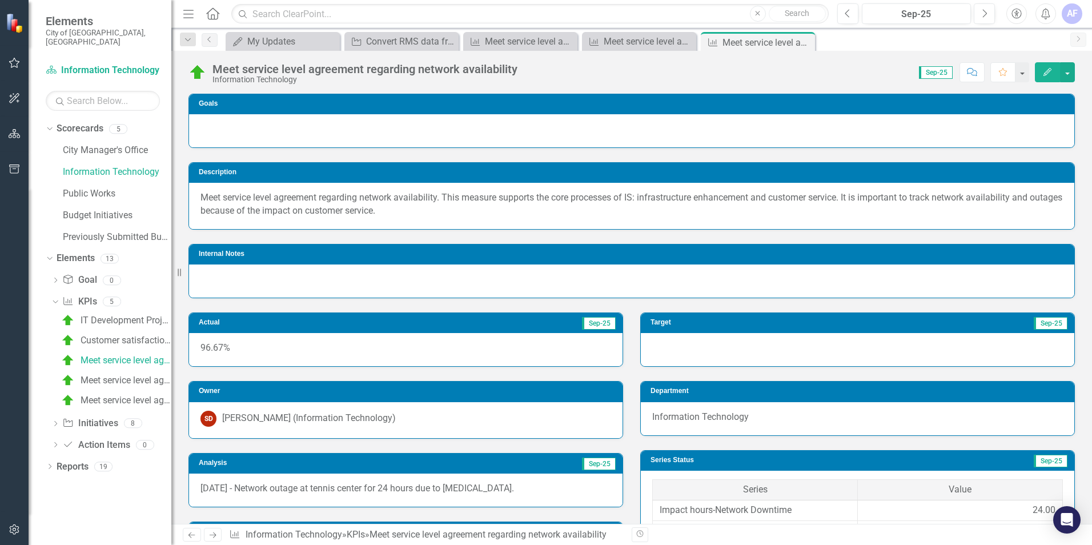
scroll to position [1200, 0]
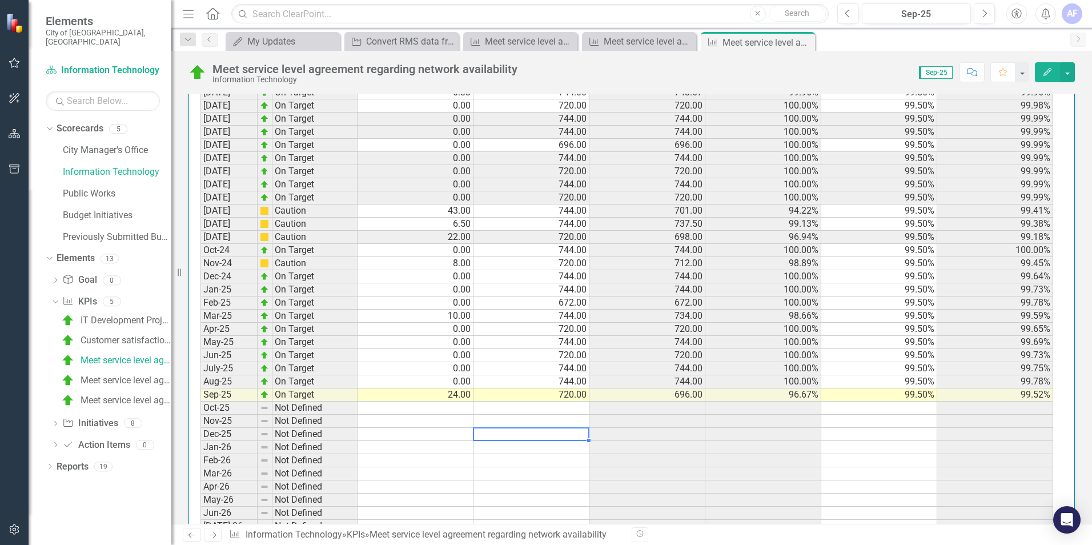
click at [580, 433] on td at bounding box center [532, 434] width 116 height 13
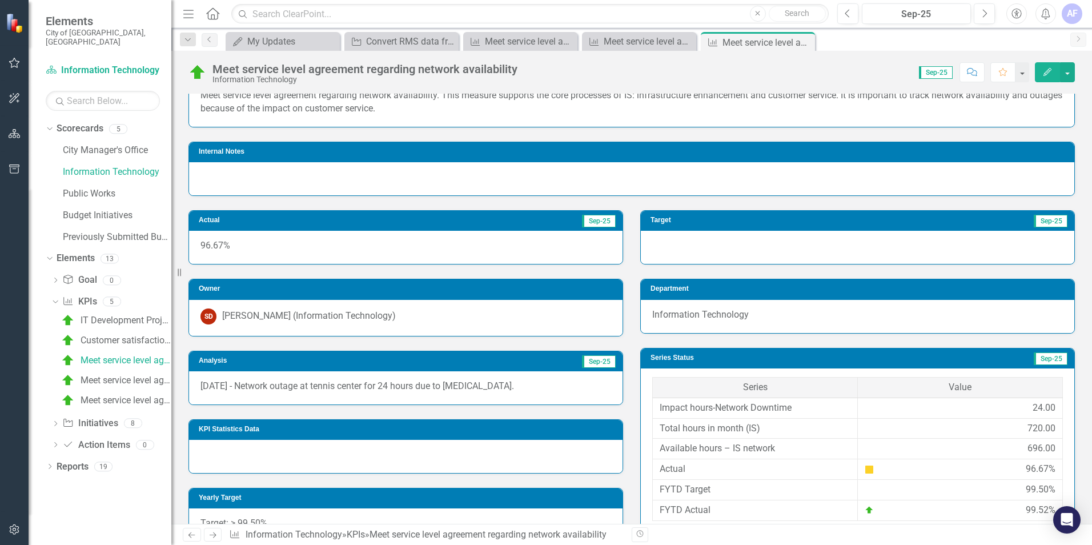
scroll to position [114, 0]
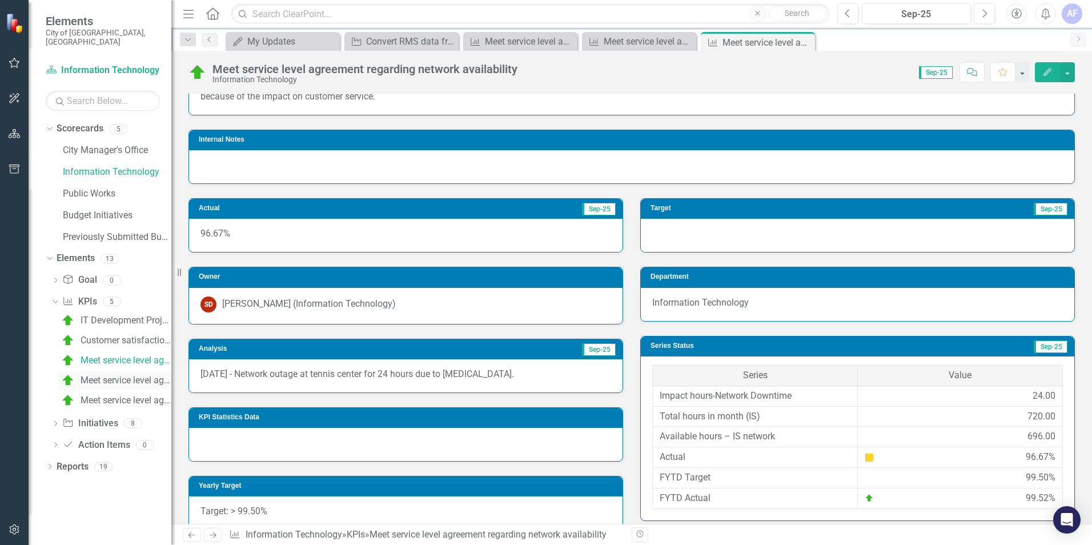
click at [115, 375] on div "Meet service level agreement regarding application availability" at bounding box center [126, 380] width 91 height 10
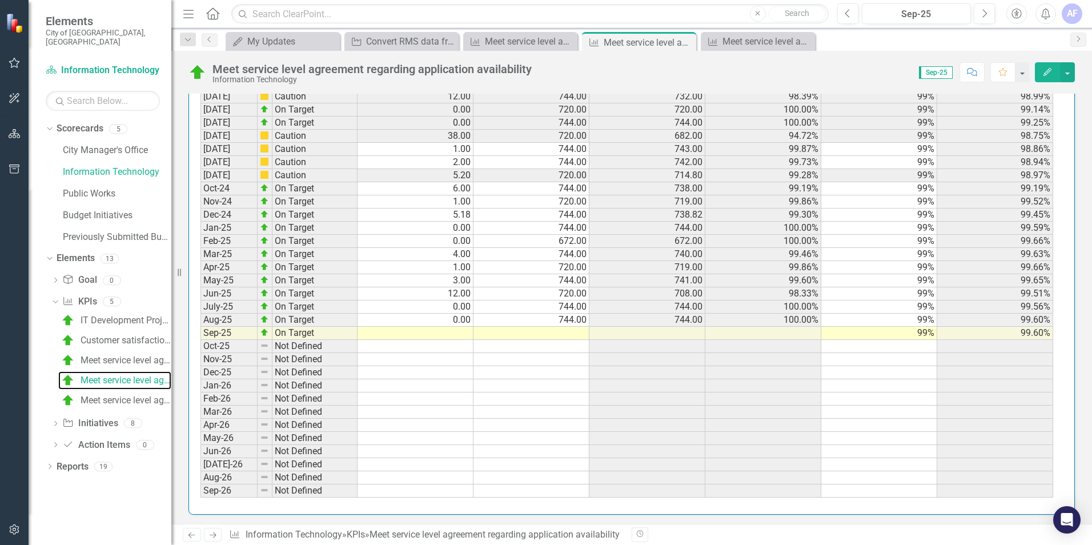
scroll to position [1251, 0]
click at [466, 330] on td at bounding box center [416, 331] width 116 height 13
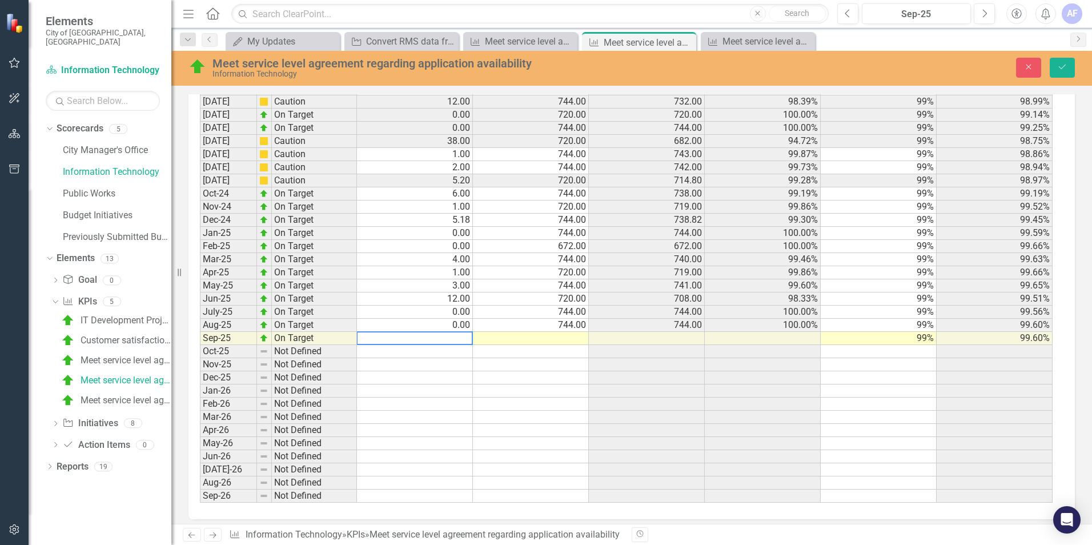
scroll to position [1258, 0]
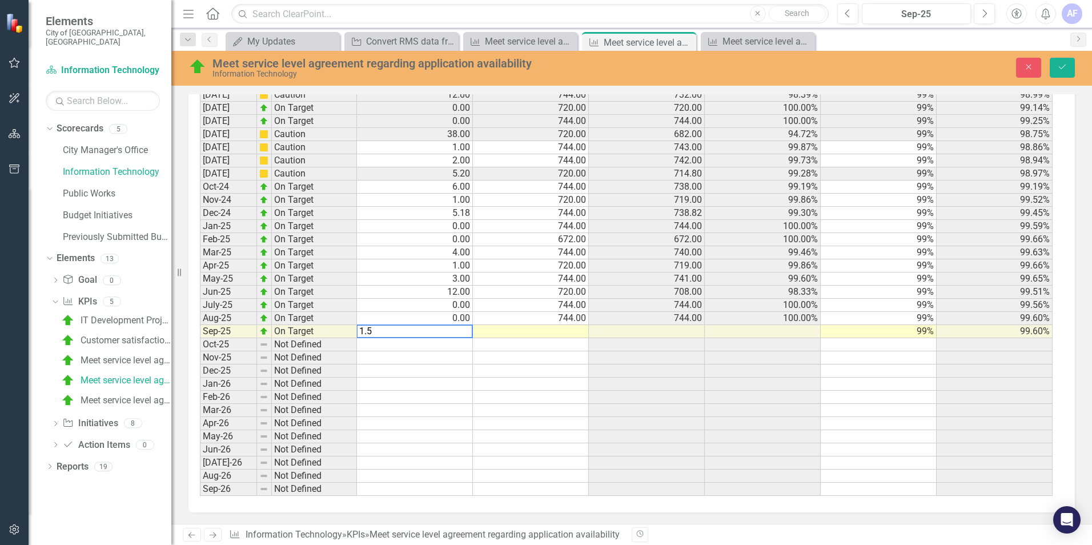
type textarea "1.5"
click at [526, 328] on td at bounding box center [531, 331] width 116 height 13
type textarea "720"
click at [645, 333] on td at bounding box center [647, 331] width 116 height 13
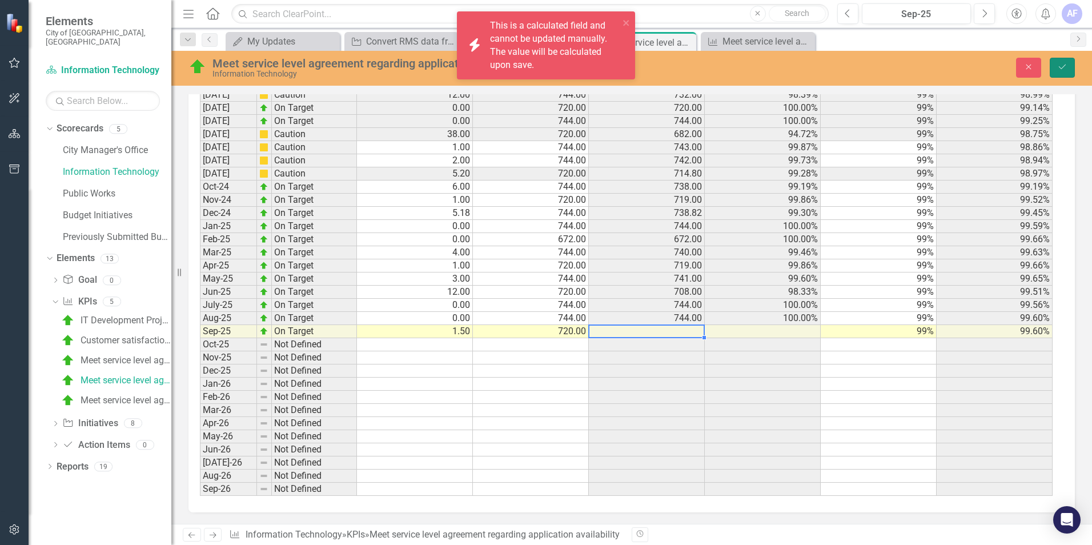
click at [1068, 65] on button "Save" at bounding box center [1062, 68] width 25 height 20
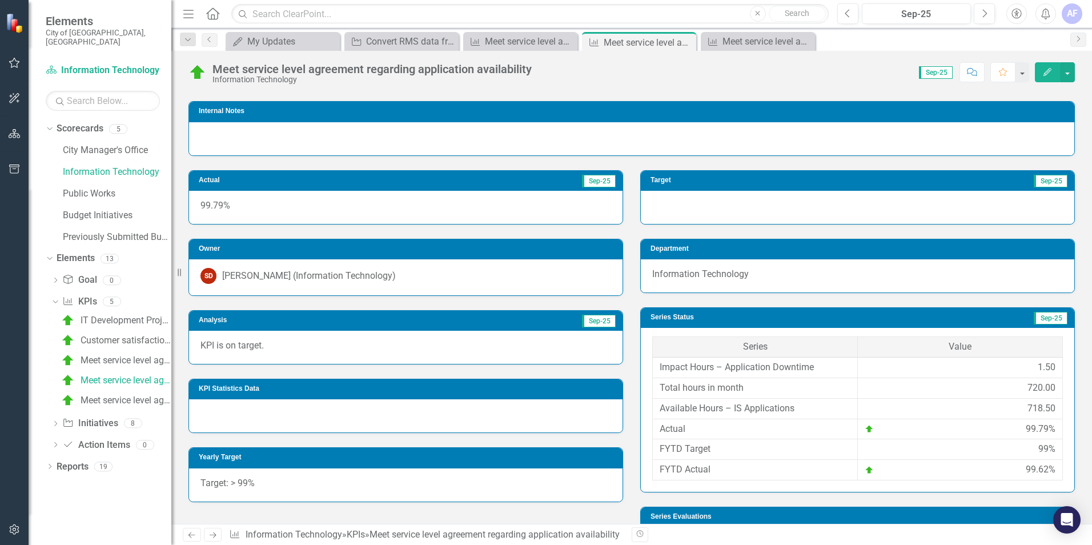
scroll to position [109, 0]
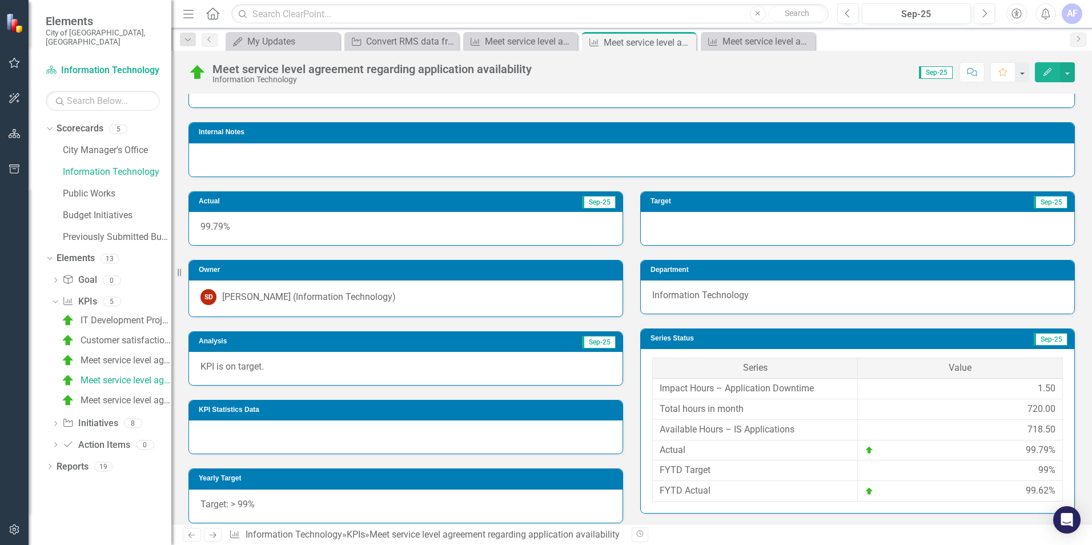
click at [338, 369] on p "KPI is on target." at bounding box center [406, 367] width 411 height 13
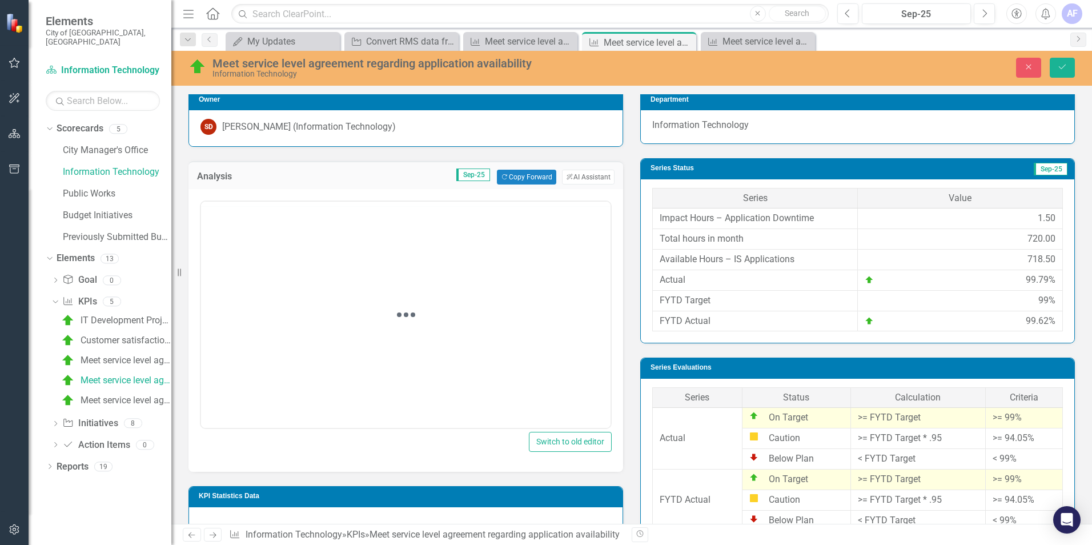
scroll to position [280, 0]
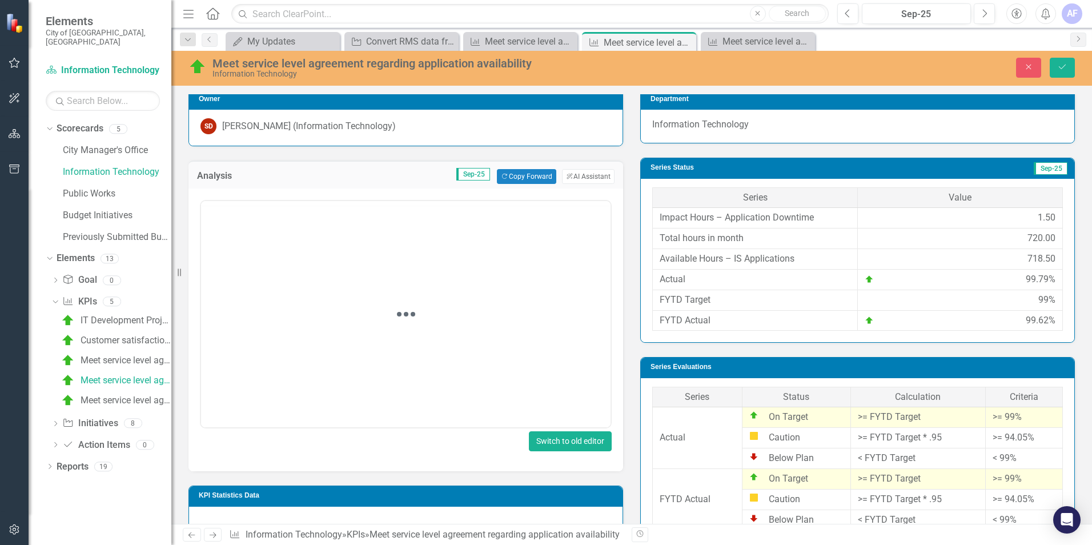
click at [541, 441] on button "Switch to old editor" at bounding box center [570, 441] width 83 height 20
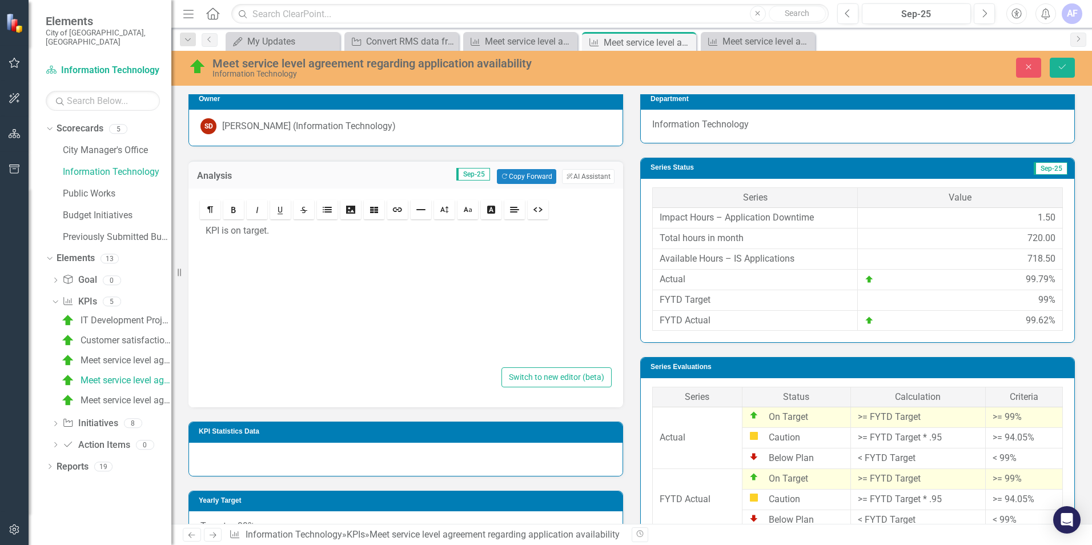
click at [228, 261] on div "KPI is on target." at bounding box center [406, 293] width 412 height 143
drag, startPoint x: 271, startPoint y: 234, endPoint x: 190, endPoint y: 237, distance: 81.2
click at [190, 237] on div "Rich text editor KPI is on target. <p>KPI is on target.&nbsp;</p> Switch to new…" at bounding box center [406, 298] width 435 height 219
click at [208, 234] on p "Rectrac - 9/30/2025 – 1.5 hours (5:30pm – 7pm)" at bounding box center [406, 231] width 401 height 13
drag, startPoint x: 245, startPoint y: 231, endPoint x: 201, endPoint y: 236, distance: 44.2
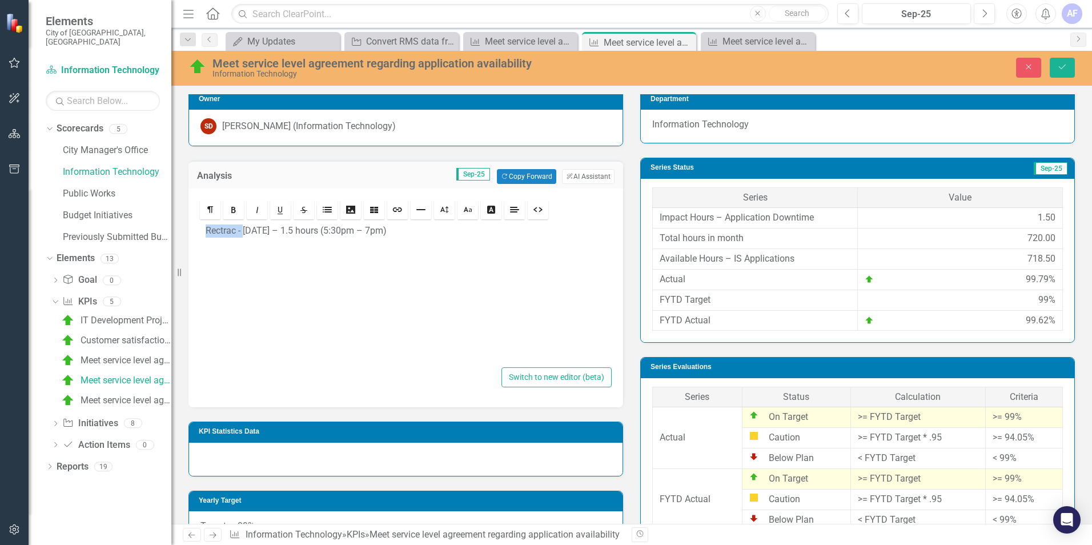
click at [201, 236] on div "Rectrac - 9/30/2025 – 1.5 hours (5:30pm – 7pm)" at bounding box center [406, 293] width 412 height 143
click at [261, 234] on p "9/30/2025 – 1.5 hours (5:30pm – 7pm)" at bounding box center [406, 231] width 401 height 13
click at [376, 289] on div "9/30/2025 – Rectrac down 1.5 hours" at bounding box center [406, 293] width 412 height 143
click at [1063, 65] on icon "Save" at bounding box center [1063, 67] width 10 height 8
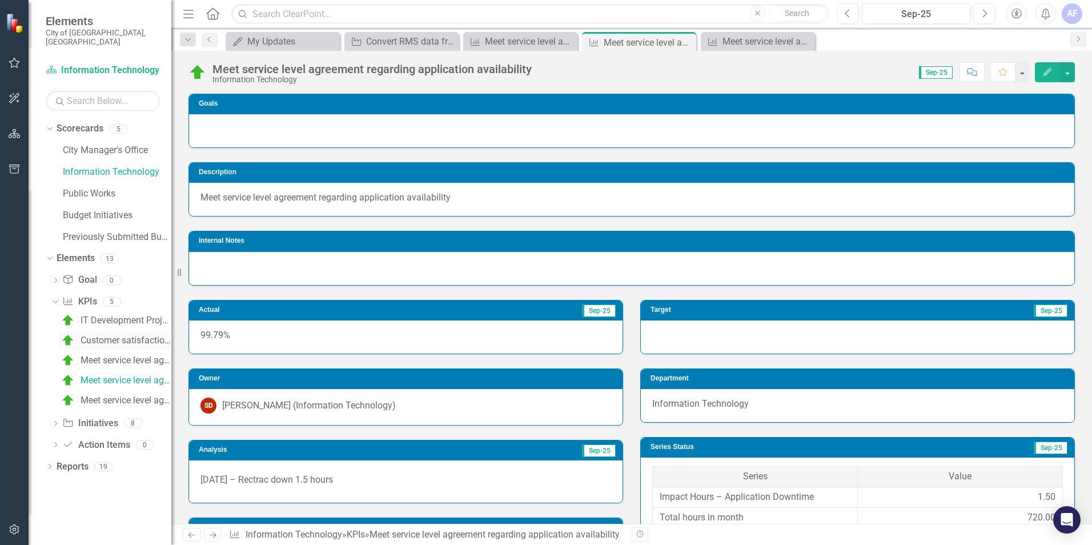
click at [117, 335] on div "Customer satisfaction rating from survey of Information Technology (Internal Su…" at bounding box center [126, 340] width 91 height 10
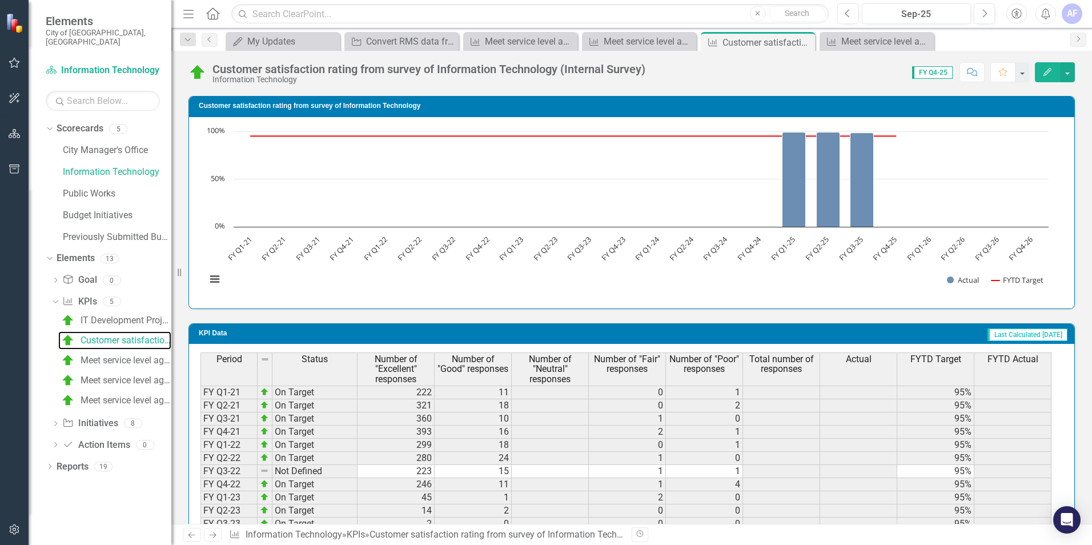
scroll to position [1020, 0]
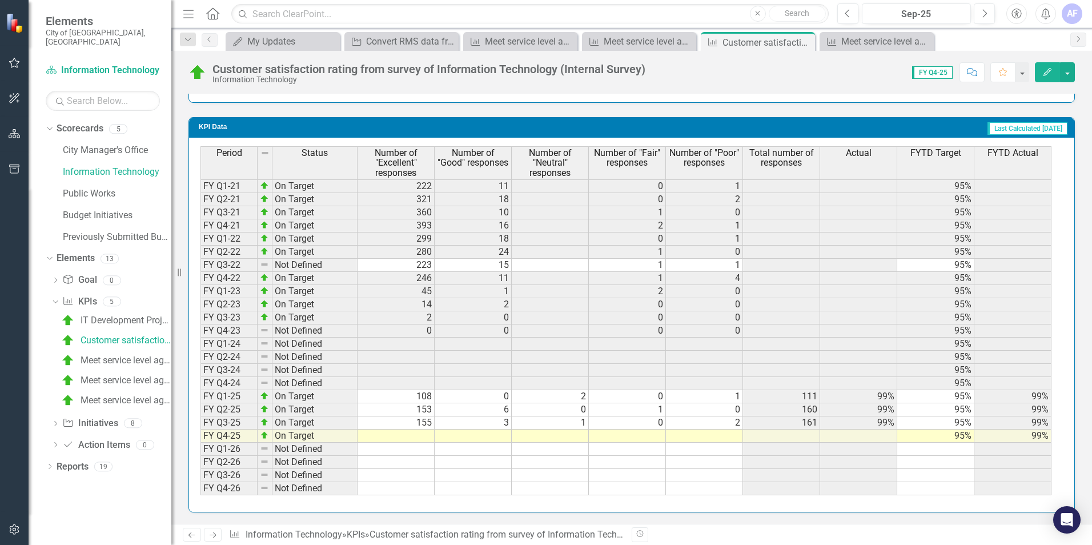
click at [409, 432] on td at bounding box center [396, 436] width 77 height 13
click at [411, 437] on td at bounding box center [396, 436] width 77 height 13
click at [411, 436] on td at bounding box center [396, 436] width 77 height 13
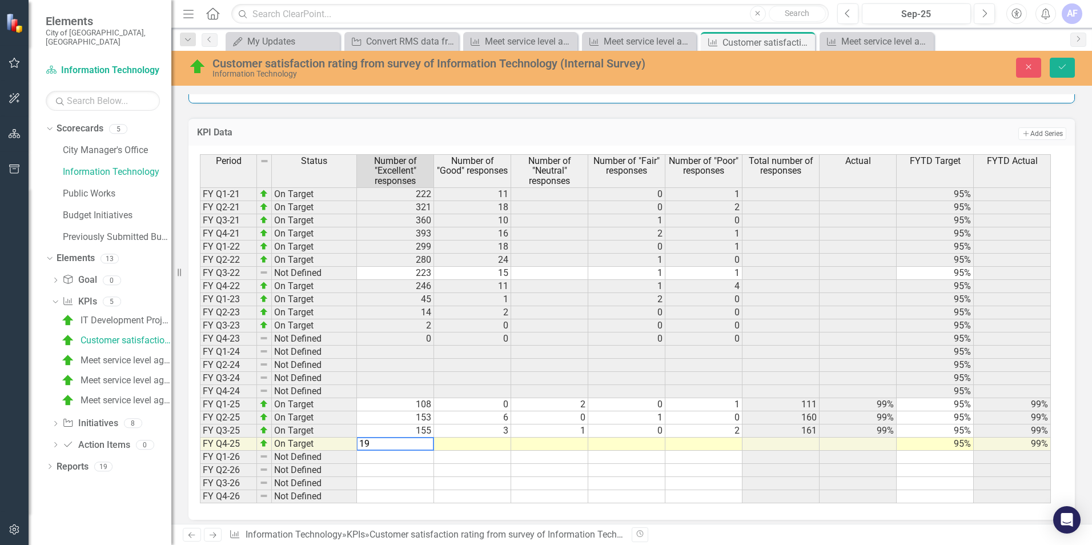
type textarea "195"
type textarea "6"
type textarea "2"
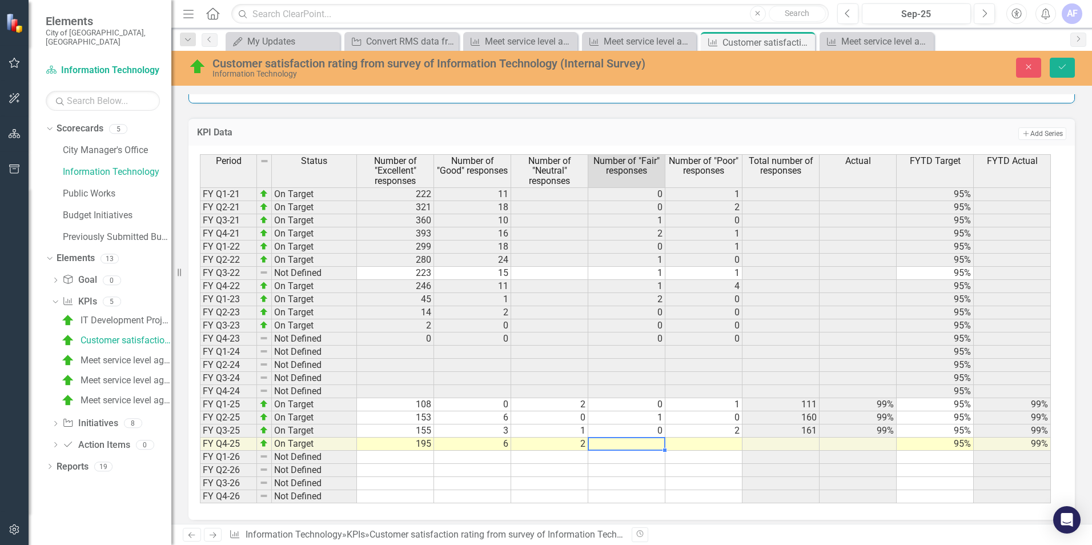
type textarea "0"
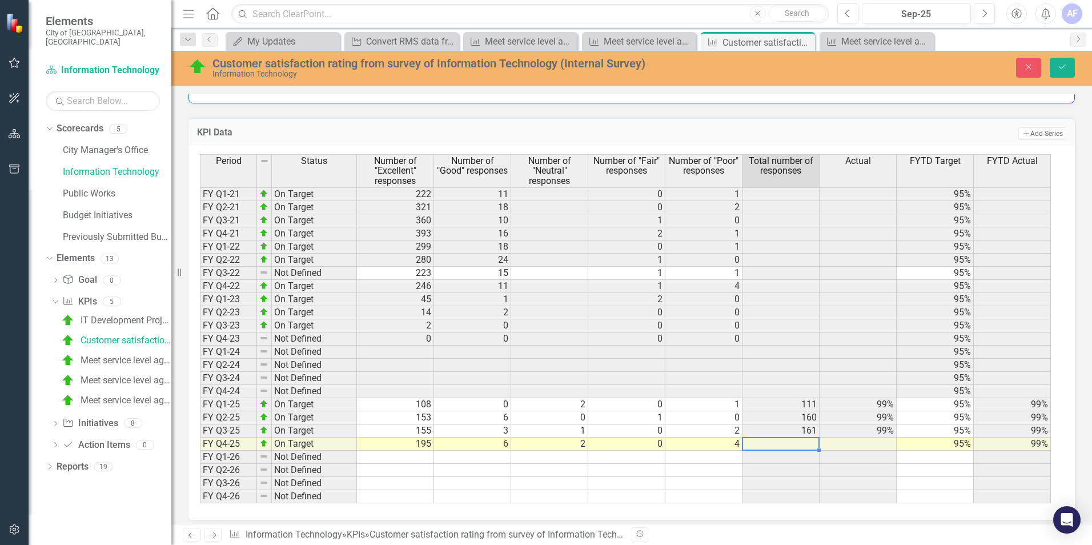
type textarea "4"
click at [1074, 69] on button "Save" at bounding box center [1062, 68] width 25 height 20
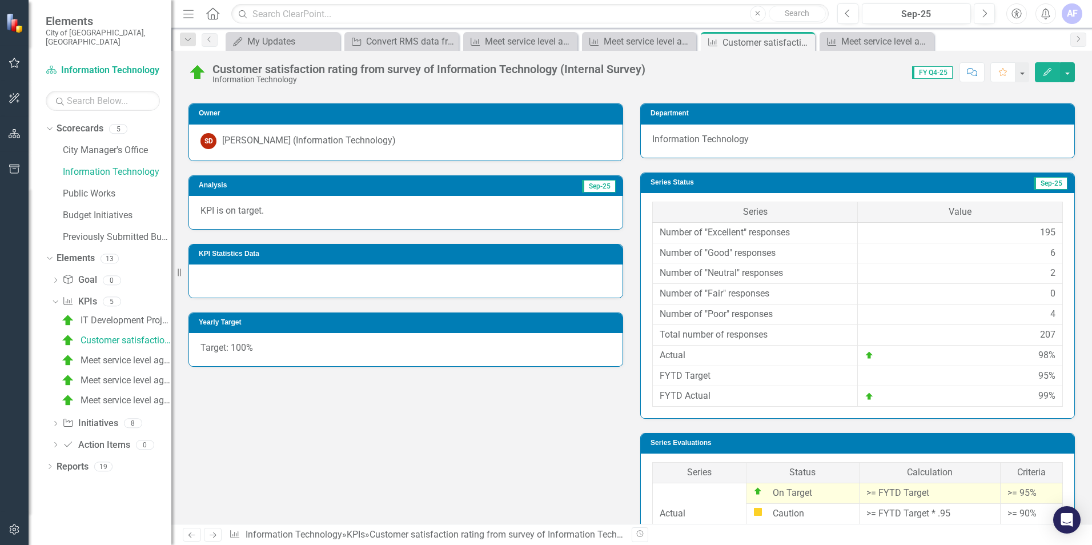
scroll to position [0, 0]
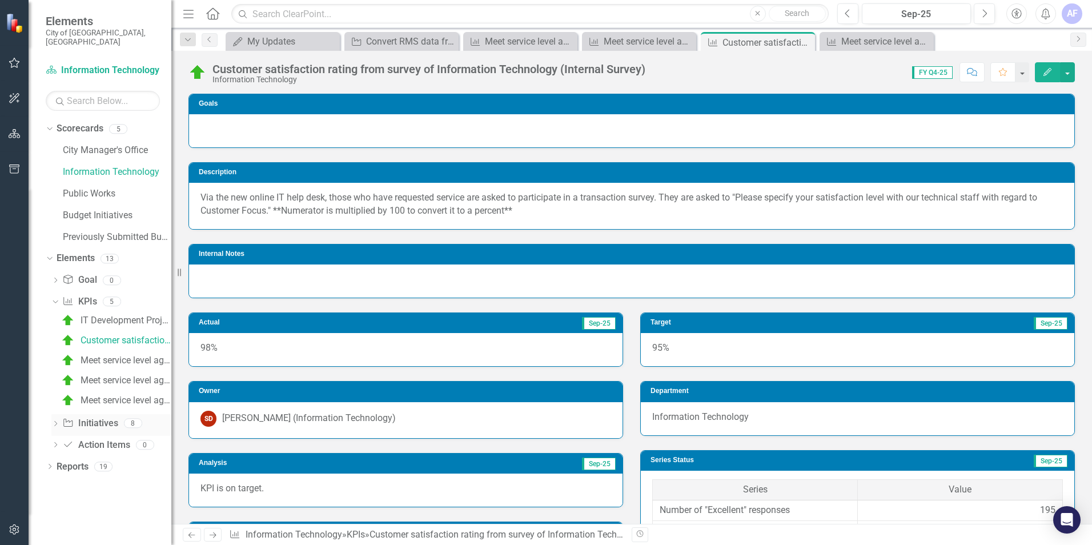
click at [55, 422] on icon "Dropdown" at bounding box center [55, 425] width 8 height 6
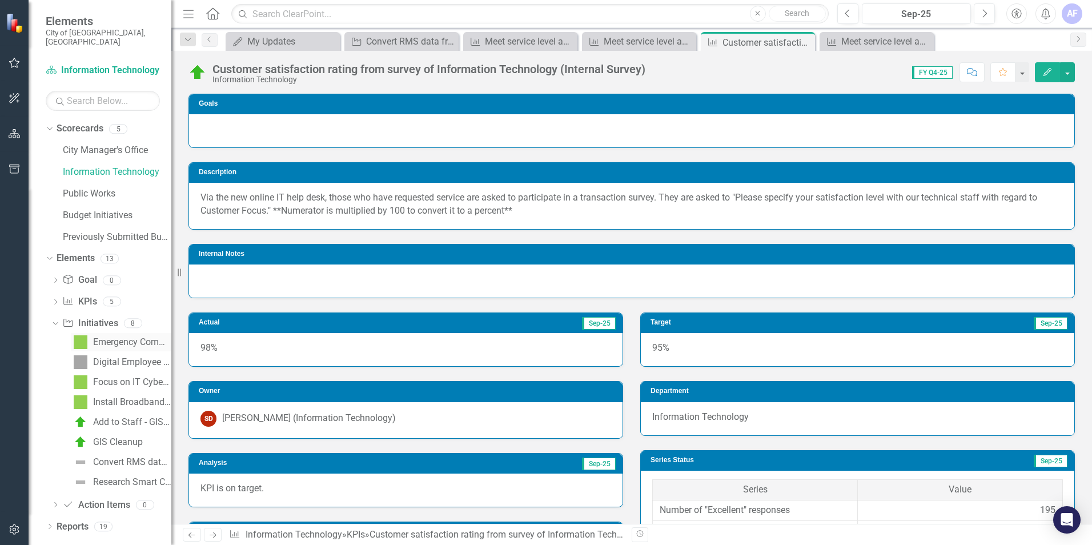
click at [130, 333] on link "Emergency Communications Interoperability (MT)" at bounding box center [121, 342] width 101 height 18
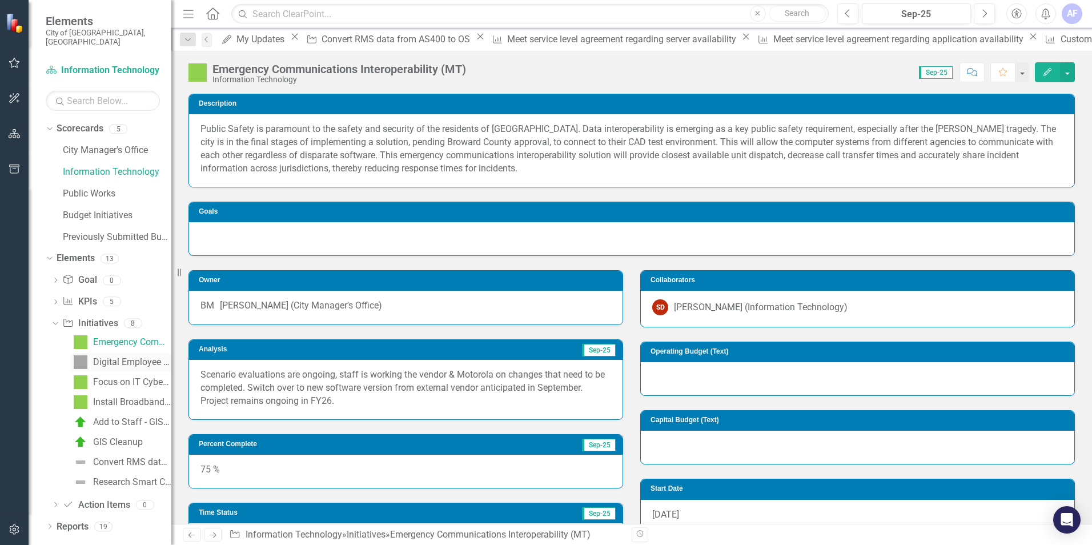
click at [132, 357] on div "Digital Employee Identity Solution" at bounding box center [132, 362] width 78 height 10
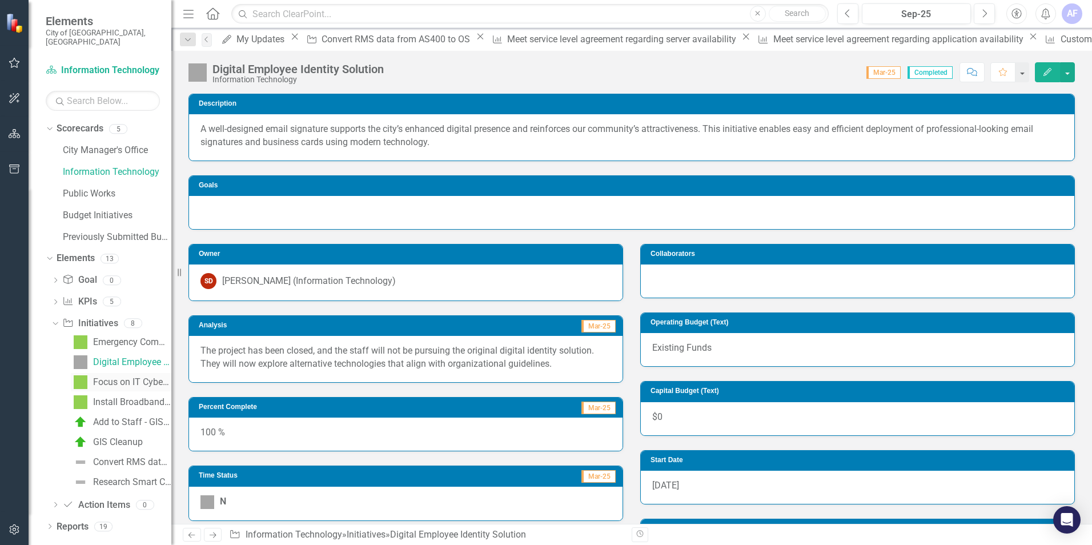
click at [131, 377] on div "Focus on IT Cybersecurity" at bounding box center [132, 382] width 78 height 10
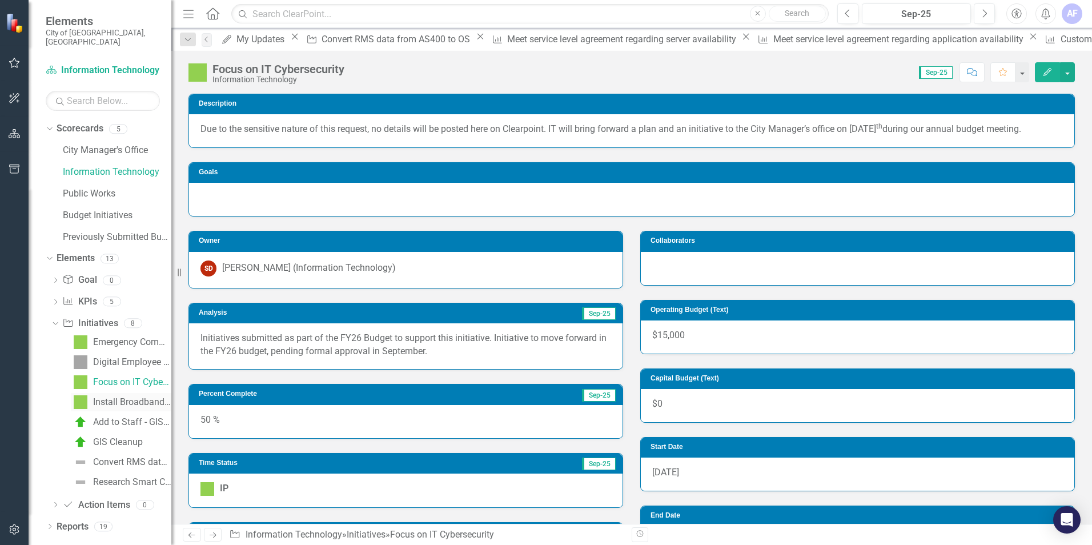
click at [135, 397] on div "Install Broadband Fiber Loop (Previously Digital Equity - Broadband) (MT)" at bounding box center [132, 402] width 78 height 10
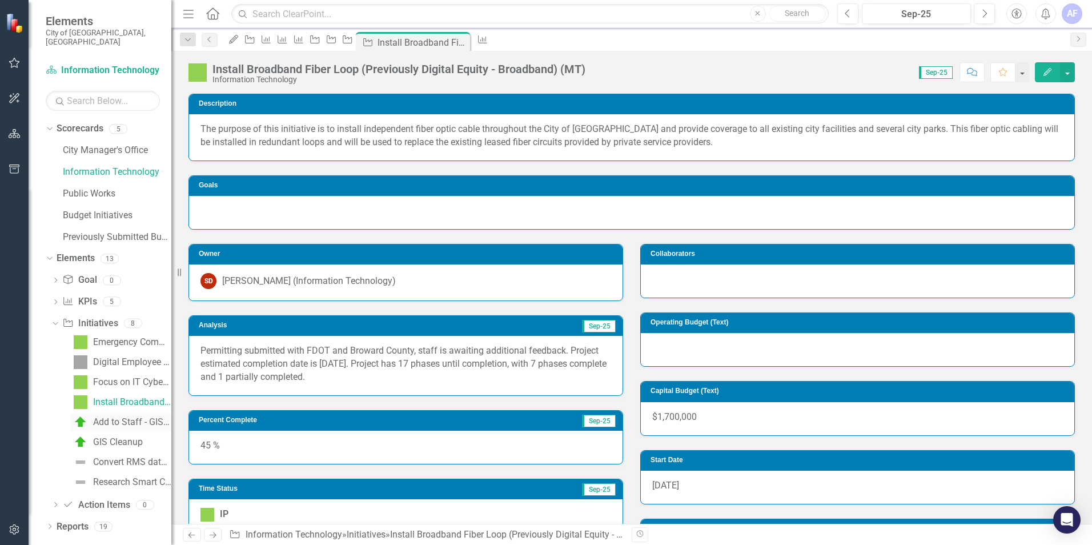
click at [135, 417] on div "Add to Staff - GIS Analyst" at bounding box center [132, 422] width 78 height 10
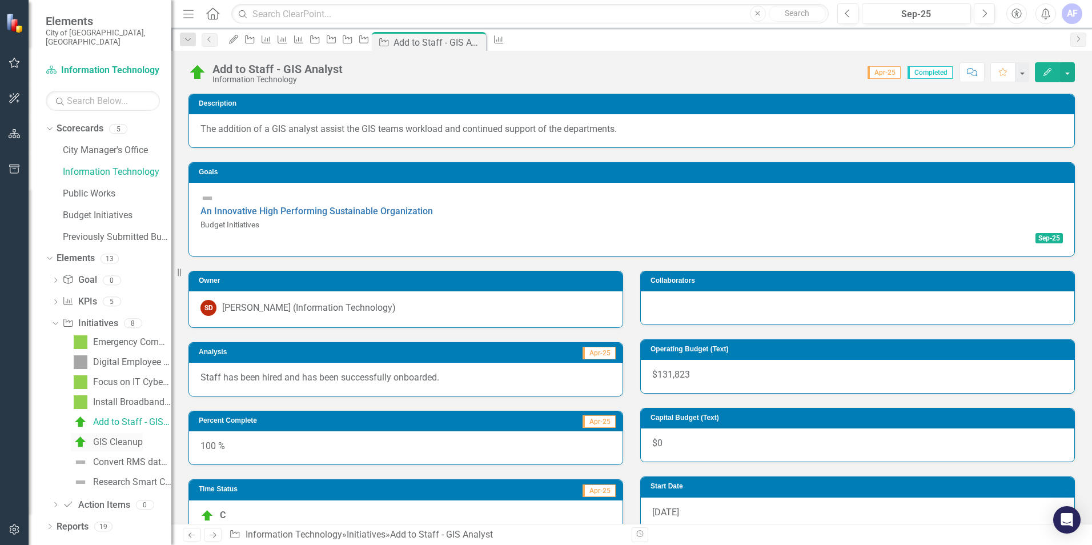
click at [132, 437] on div "GIS Cleanup" at bounding box center [118, 442] width 50 height 10
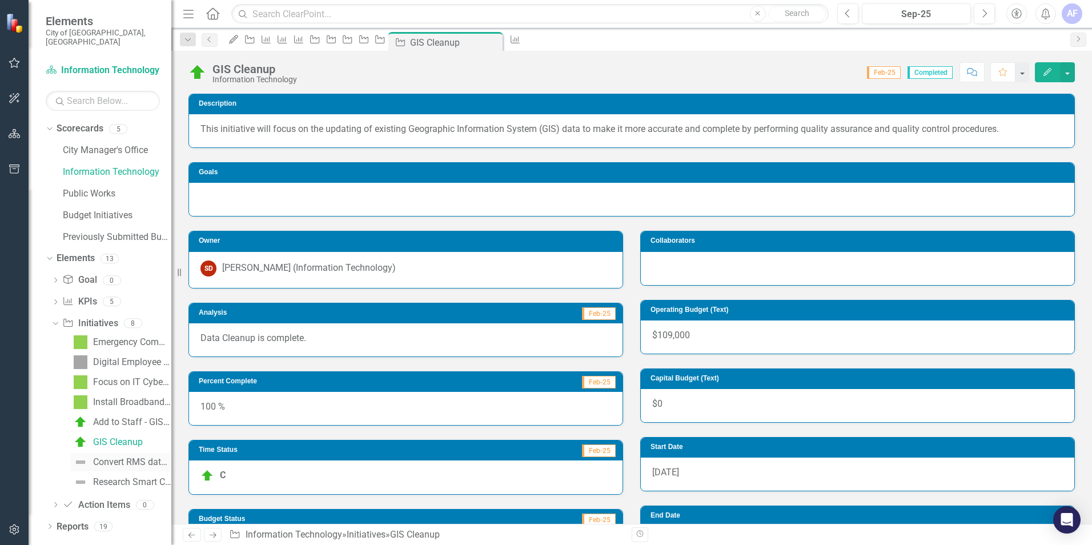
click at [131, 457] on div "Convert RMS data from AS400 to OS" at bounding box center [132, 462] width 78 height 10
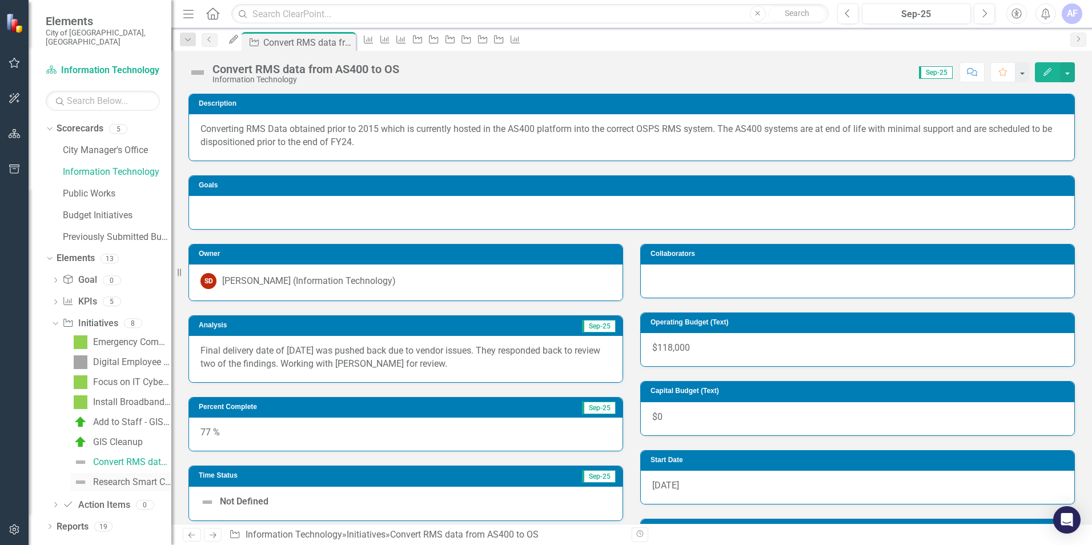
click at [131, 477] on div "Research Smart City (LT)" at bounding box center [132, 482] width 78 height 10
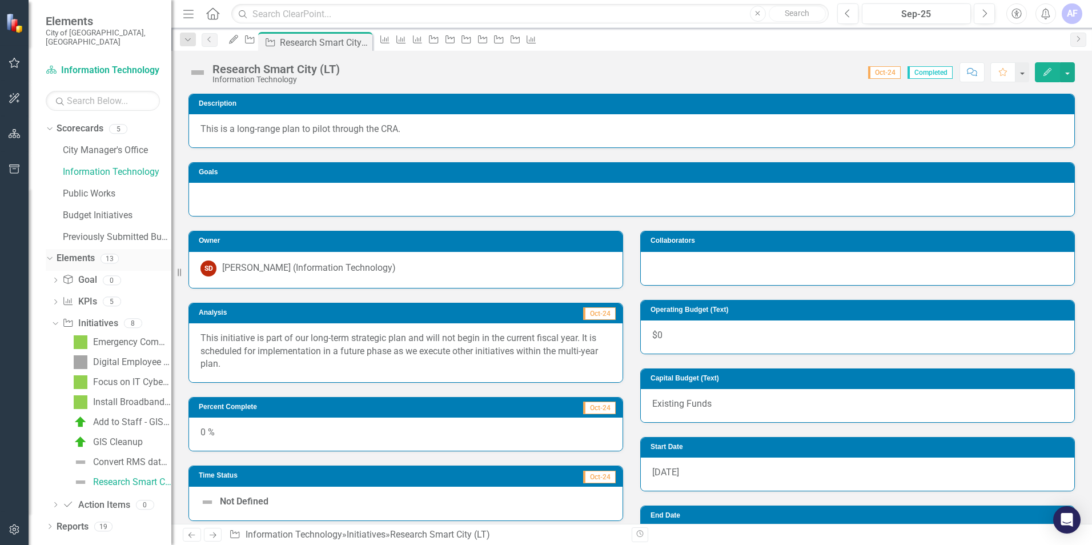
click at [50, 254] on icon "Dropdown" at bounding box center [48, 258] width 6 height 8
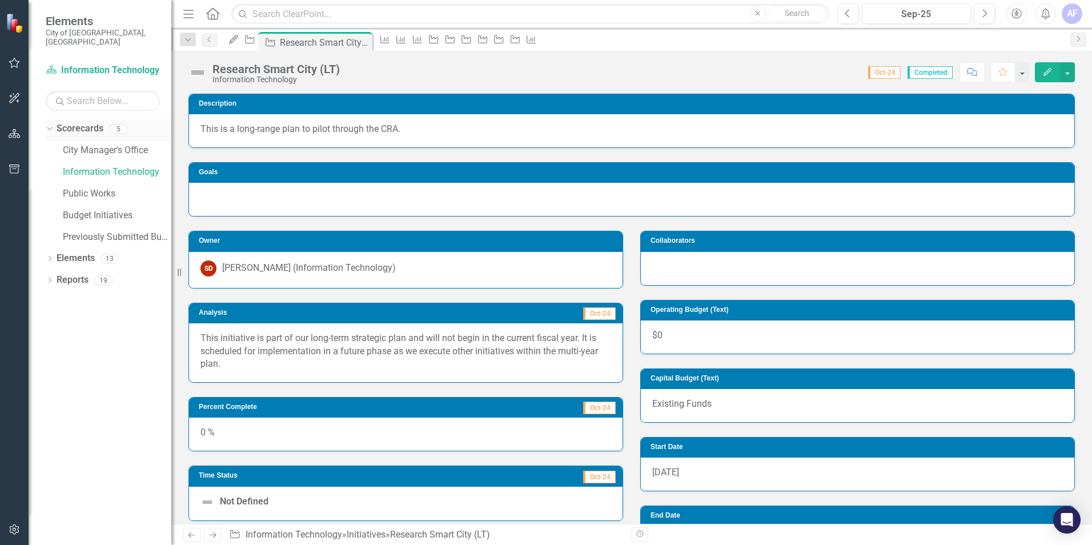
click at [51, 125] on icon "Dropdown" at bounding box center [48, 129] width 6 height 8
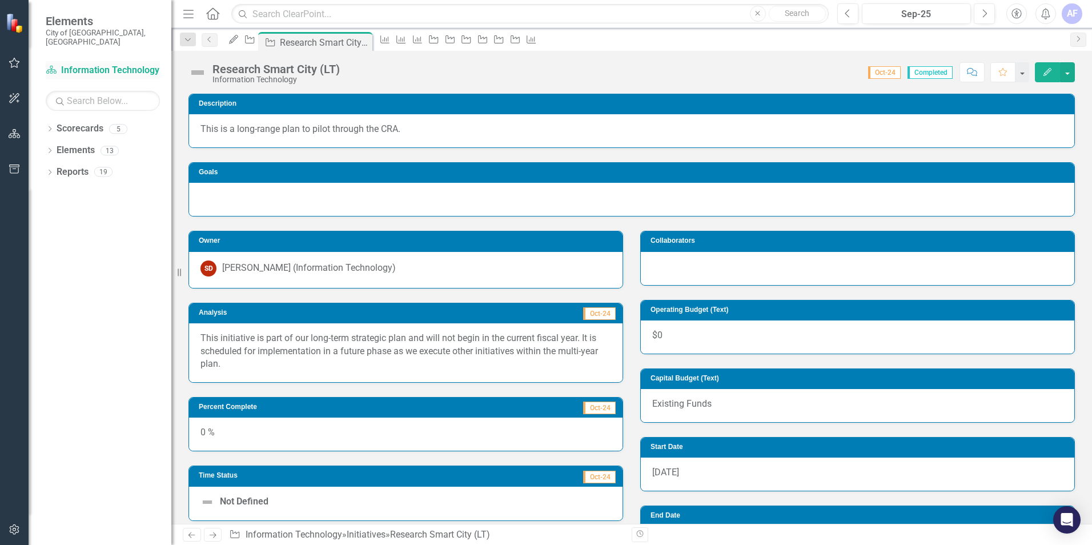
click at [63, 64] on link "Scorecard Information Technology" at bounding box center [103, 70] width 114 height 13
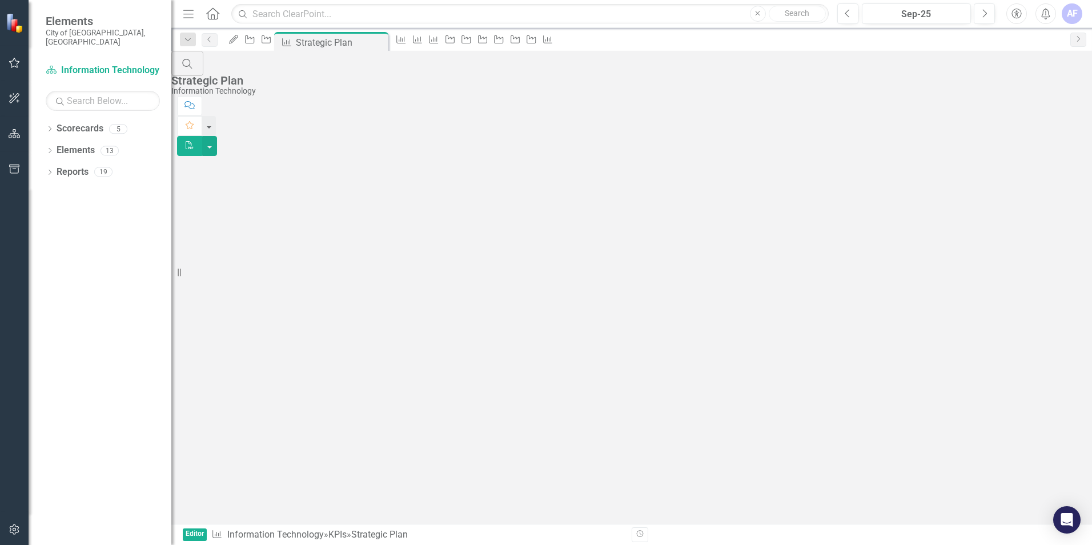
click at [74, 25] on span "Elements" at bounding box center [103, 21] width 114 height 14
click at [50, 21] on span "Elements" at bounding box center [103, 21] width 114 height 14
click at [1076, 13] on div "AF" at bounding box center [1072, 13] width 21 height 21
click at [1027, 146] on link "Logout Log Out" at bounding box center [1037, 144] width 90 height 21
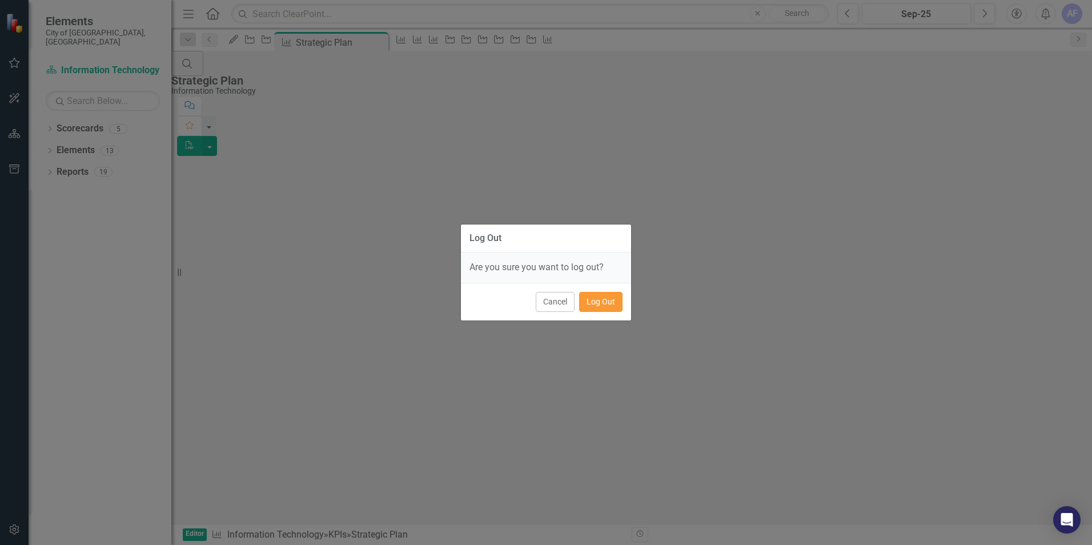
click at [611, 302] on button "Log Out" at bounding box center [600, 302] width 43 height 20
